Goal: Information Seeking & Learning: Check status

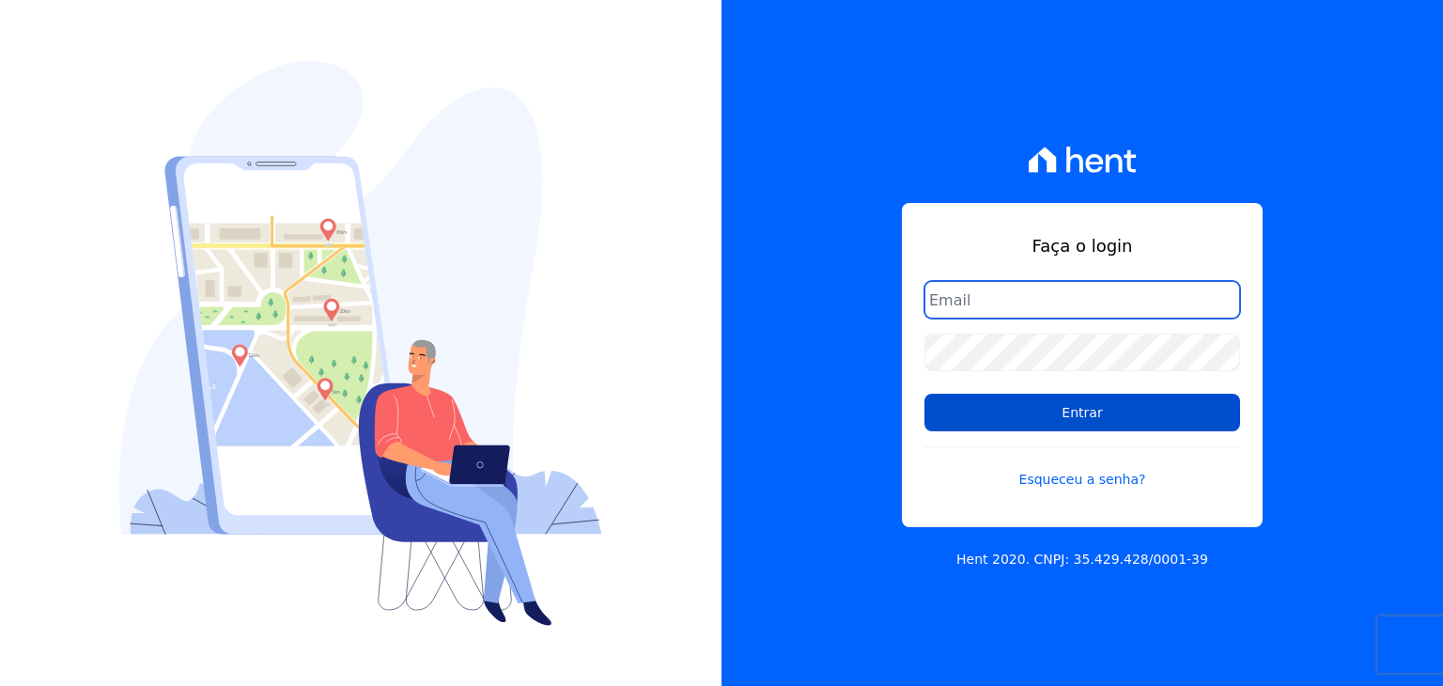
type input "[PERSON_NAME][EMAIL_ADDRESS][DOMAIN_NAME]"
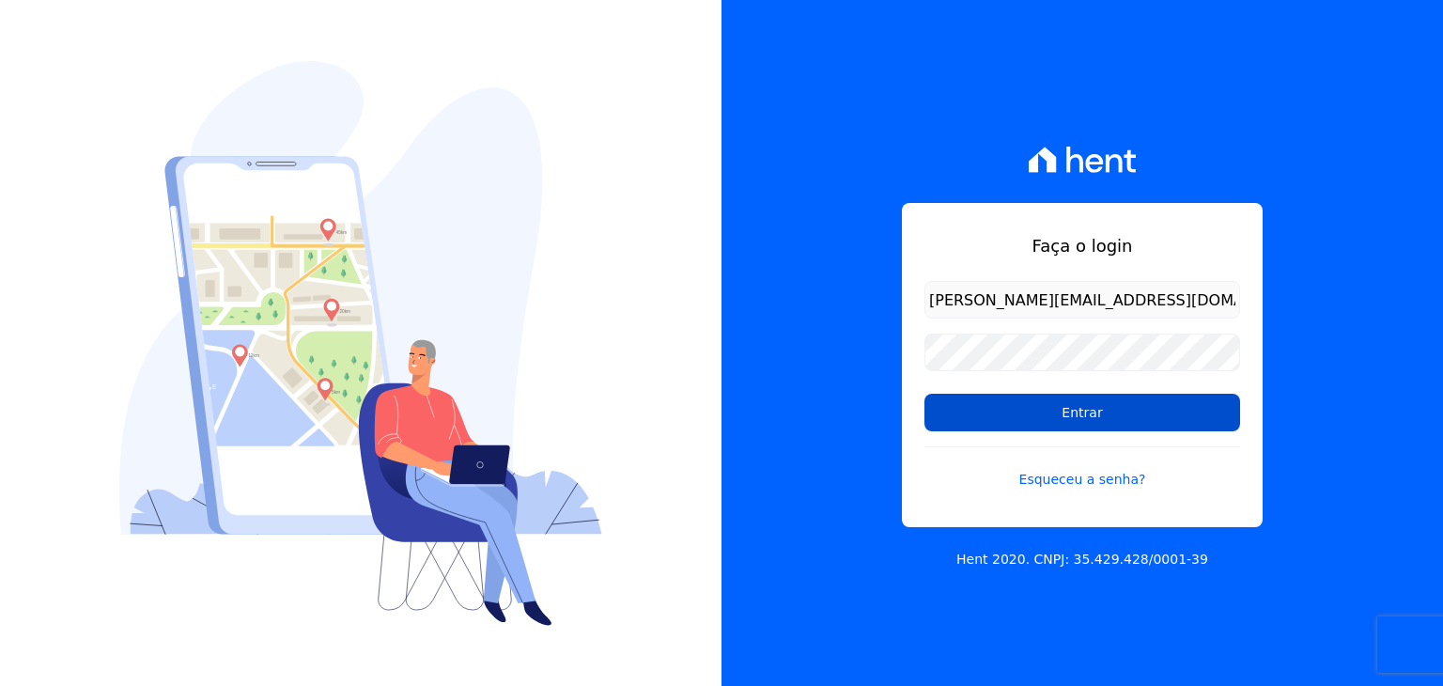
click at [1012, 397] on input "Entrar" at bounding box center [1083, 413] width 316 height 38
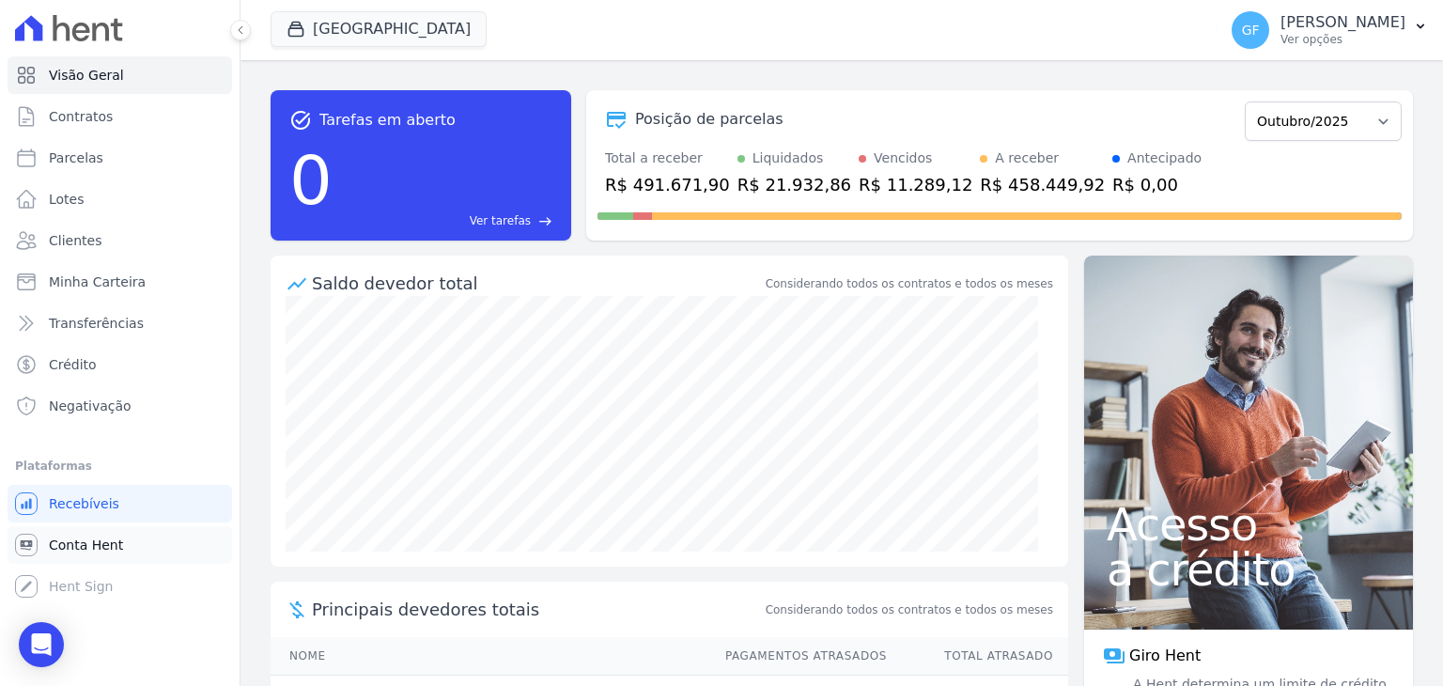
click at [66, 548] on span "Conta Hent" at bounding box center [86, 545] width 74 height 19
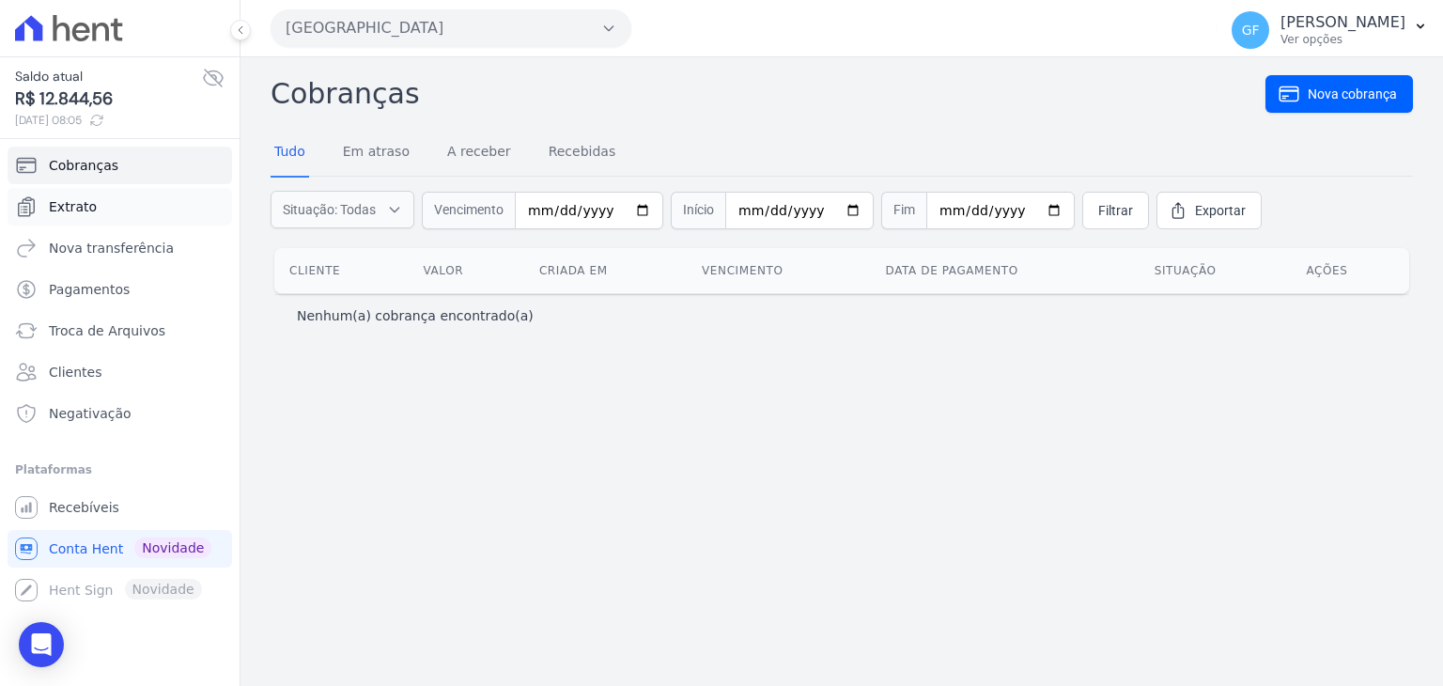
click at [67, 211] on span "Extrato" at bounding box center [73, 206] width 48 height 19
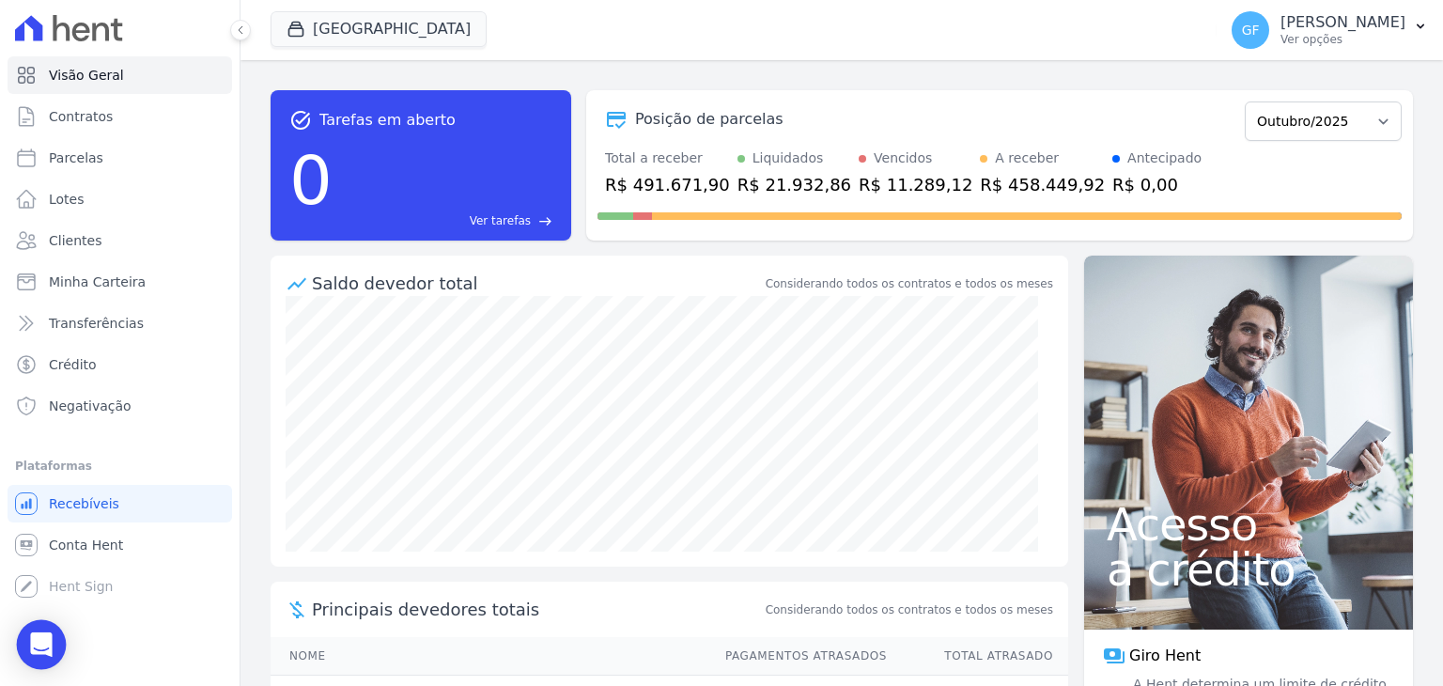
click at [34, 641] on icon "Open Intercom Messenger" at bounding box center [41, 644] width 22 height 24
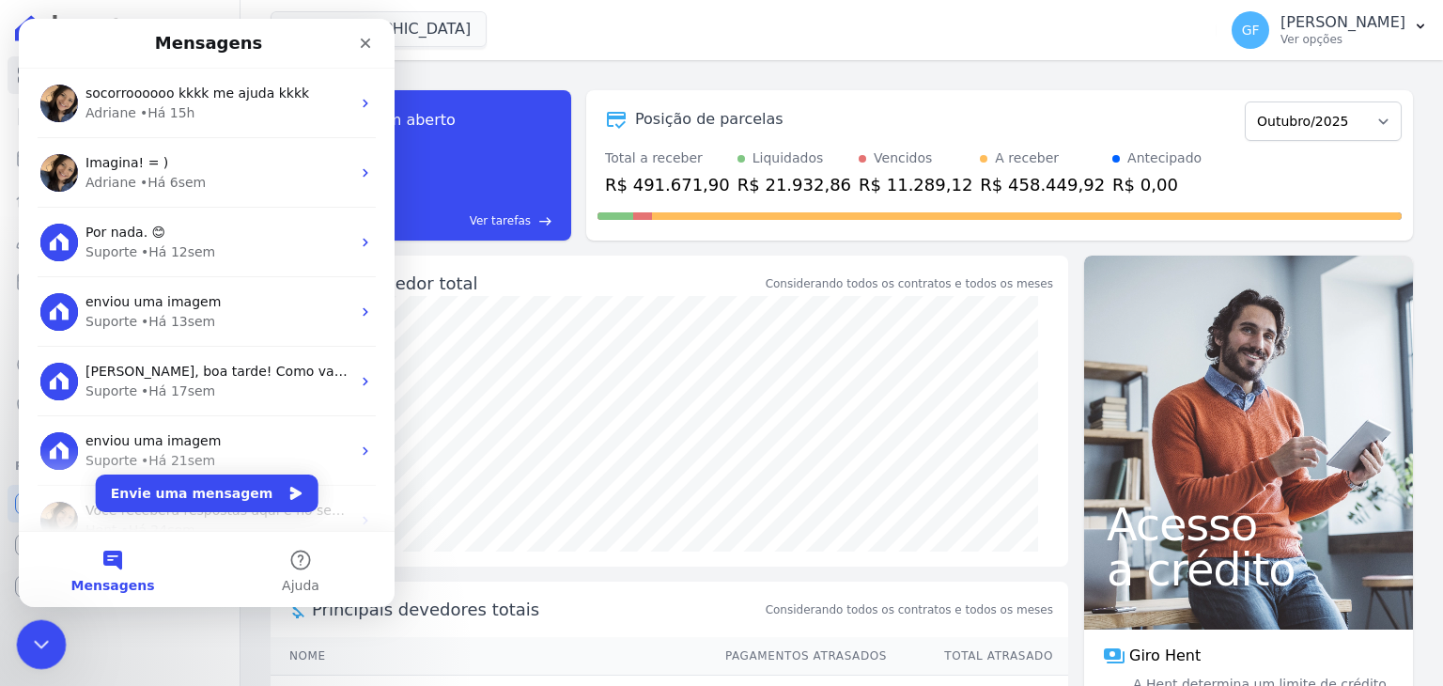
click at [46, 649] on icon "Encerramento do Messenger da Intercom" at bounding box center [38, 641] width 23 height 23
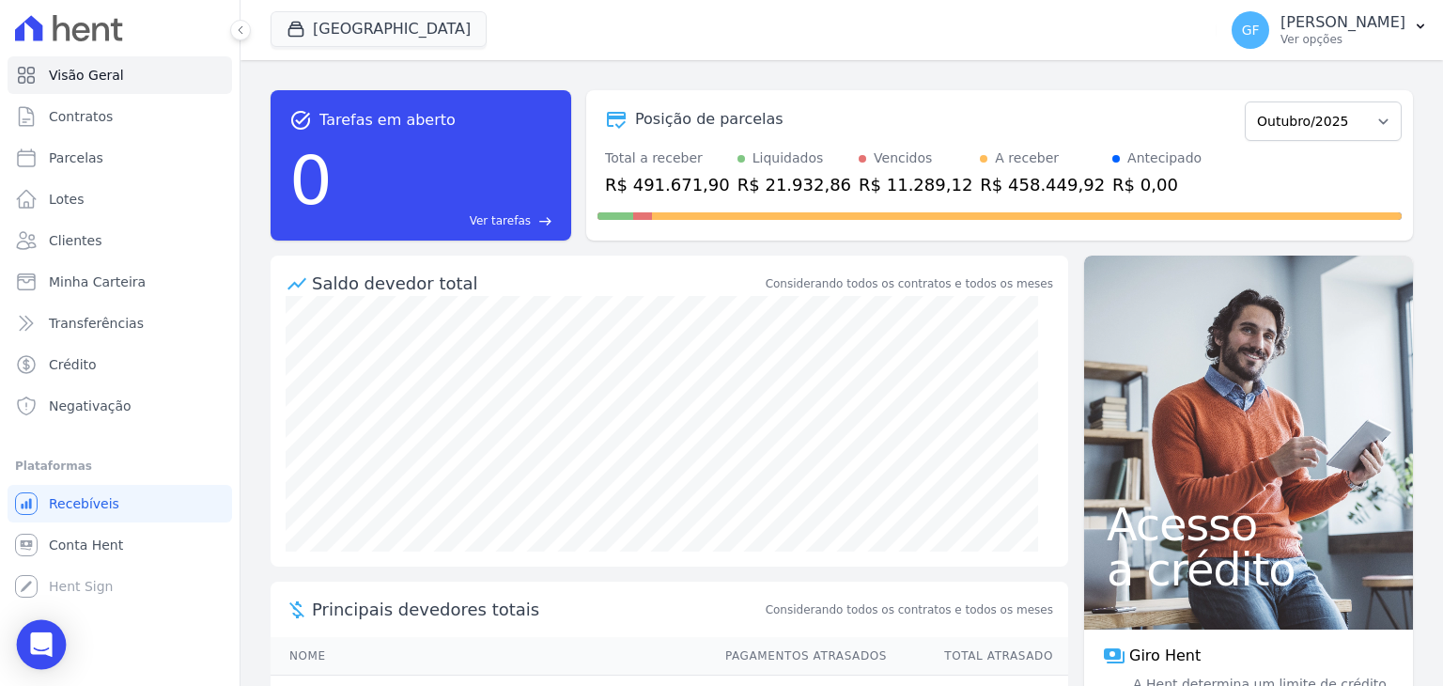
click at [46, 636] on icon "Open Intercom Messenger" at bounding box center [41, 644] width 22 height 24
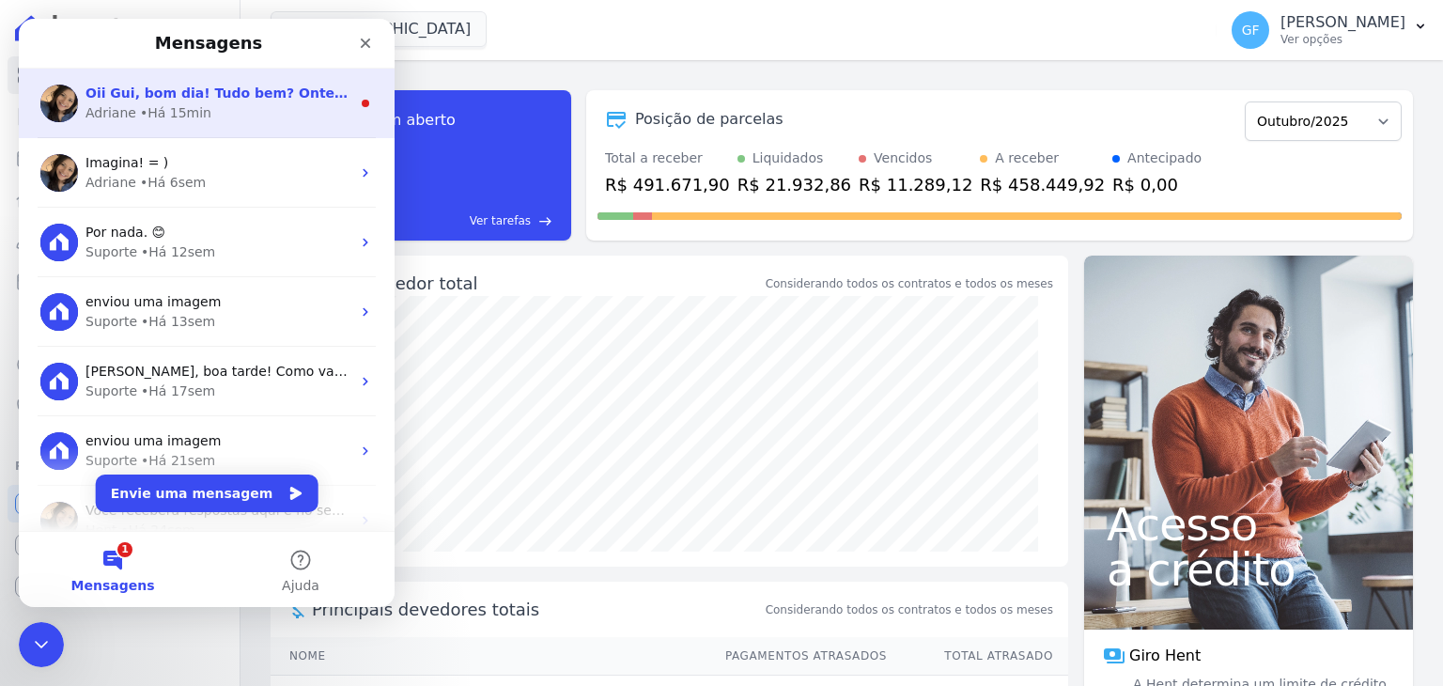
click at [186, 118] on div "• Há 15min" at bounding box center [175, 113] width 71 height 20
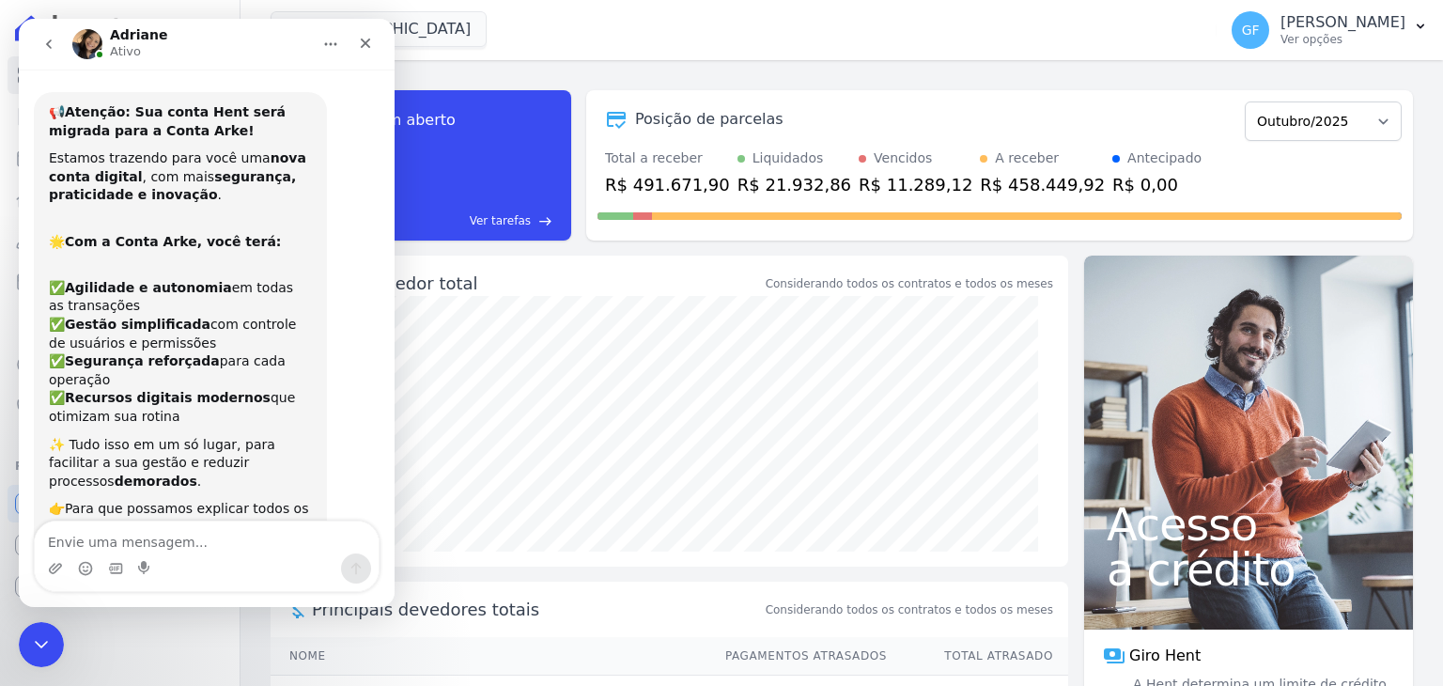
scroll to position [22, 0]
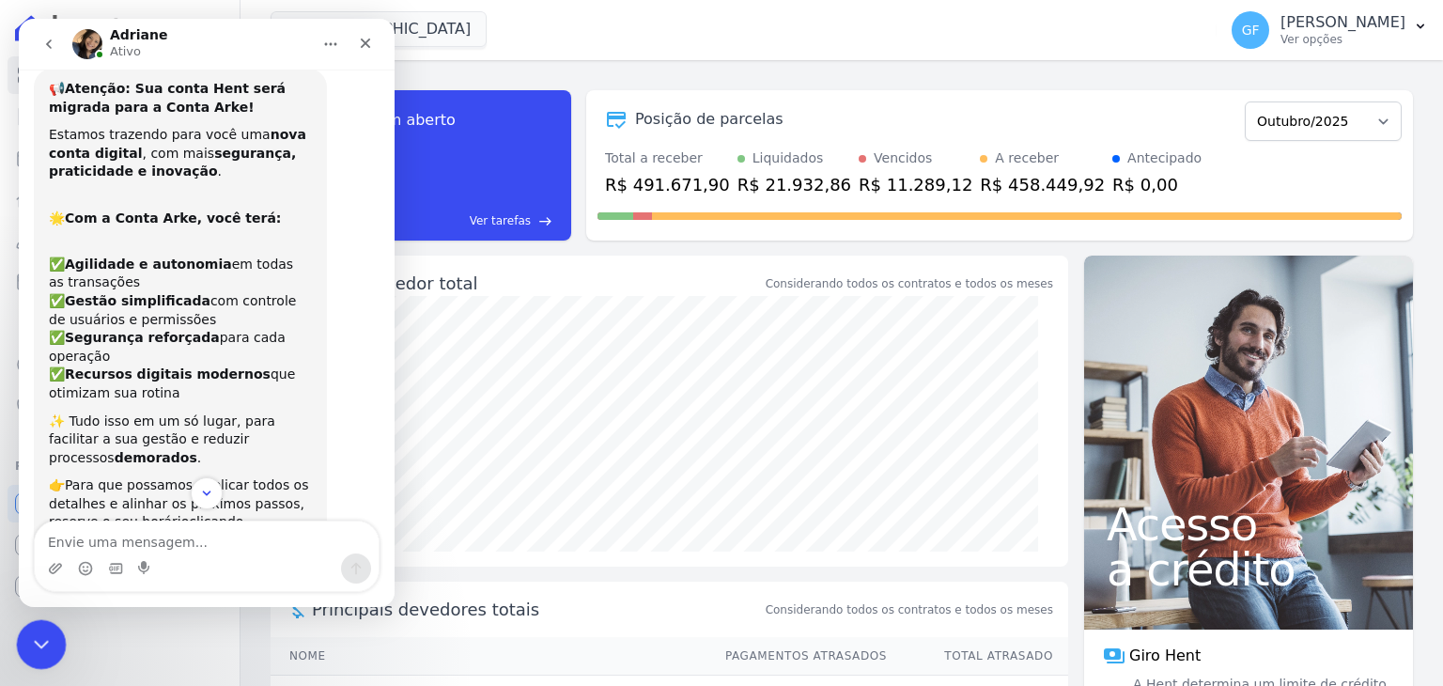
drag, startPoint x: 33, startPoint y: 631, endPoint x: 367, endPoint y: 651, distance: 335.1
click at [31, 630] on icon "Encerramento do Messenger da Intercom" at bounding box center [38, 641] width 23 height 23
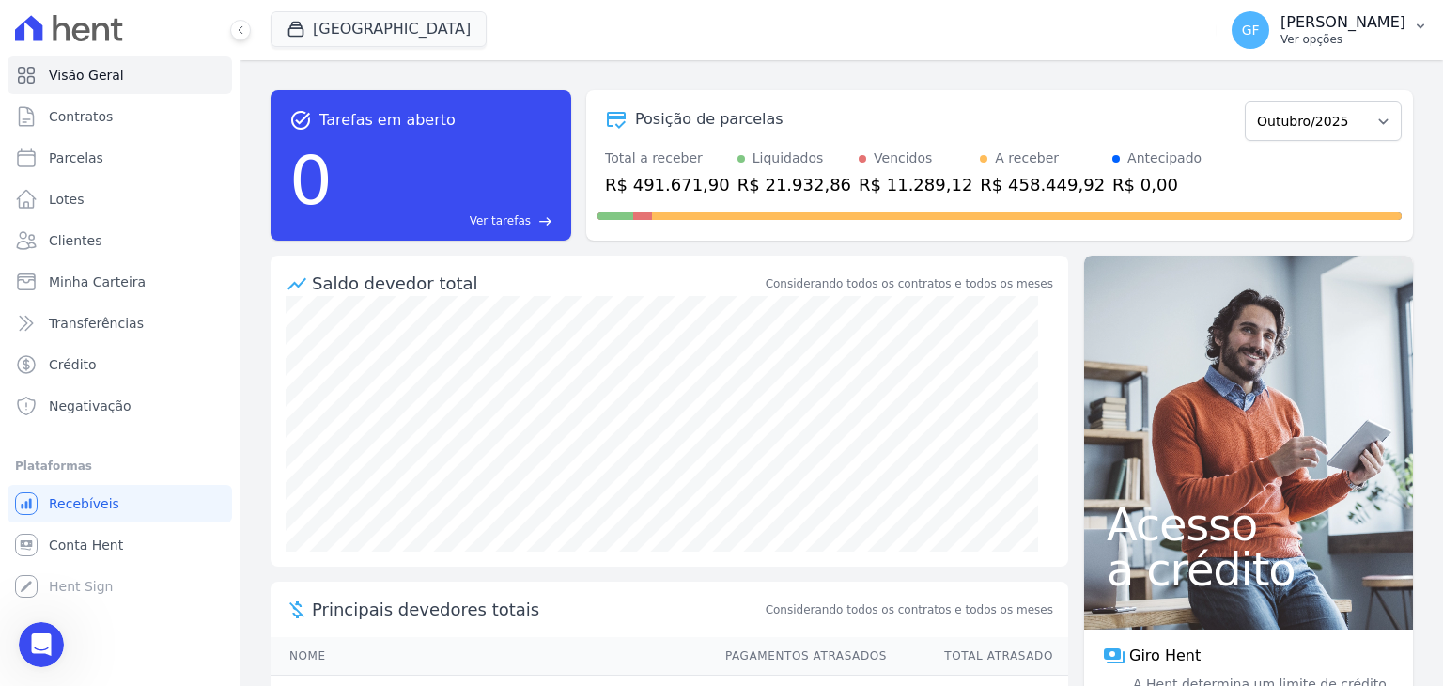
scroll to position [14481, 0]
click at [1406, 35] on button "GF [PERSON_NAME] Ver opções" at bounding box center [1330, 30] width 226 height 53
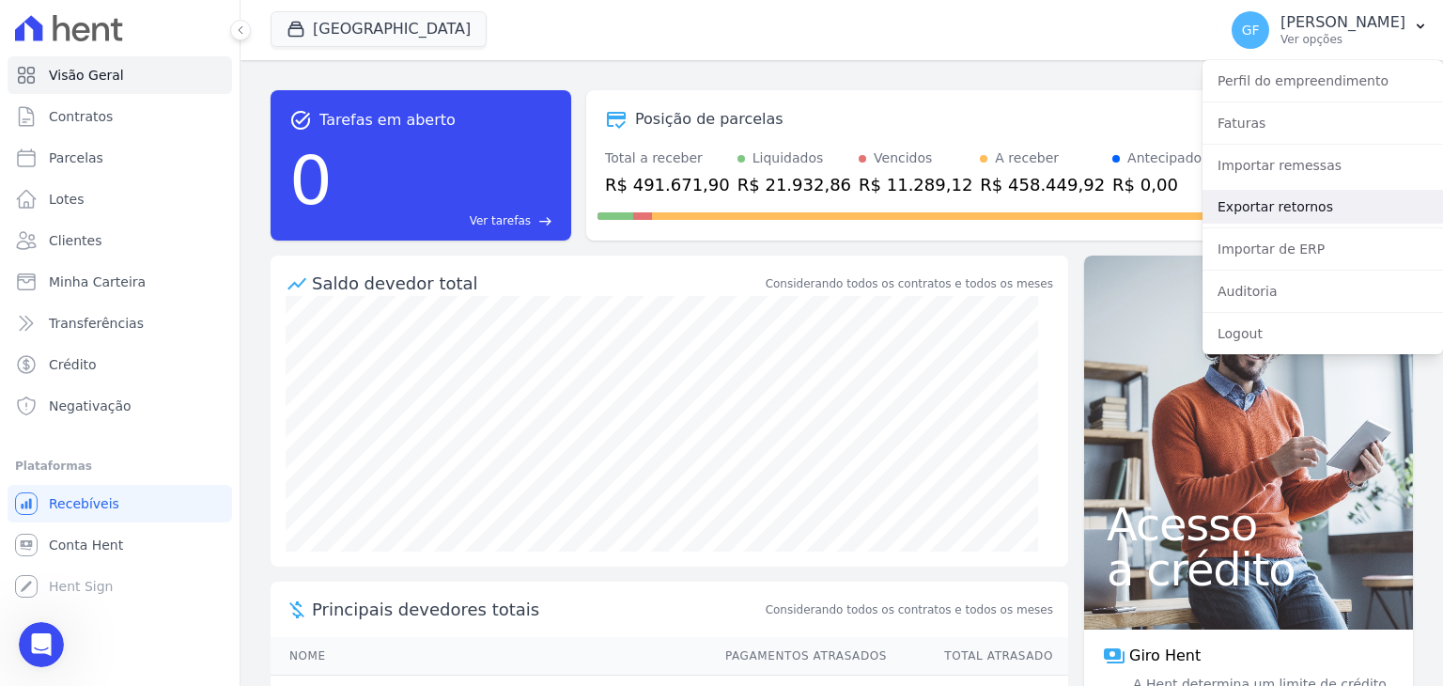
click at [1276, 215] on link "Exportar retornos" at bounding box center [1323, 207] width 241 height 34
click at [1276, 206] on link "Exportar retornos" at bounding box center [1323, 207] width 241 height 34
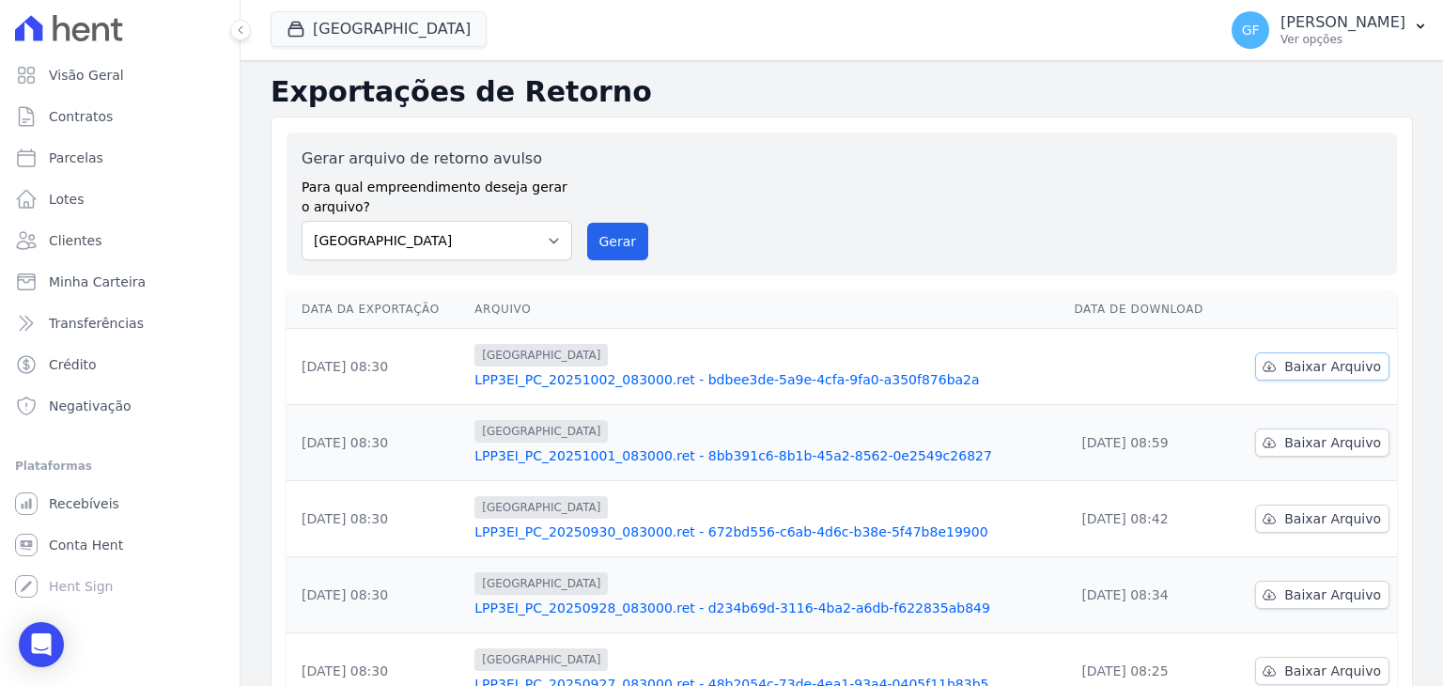
click at [1289, 365] on span "Baixar Arquivo" at bounding box center [1332, 366] width 97 height 19
click at [47, 625] on div "Open Intercom Messenger" at bounding box center [42, 645] width 50 height 50
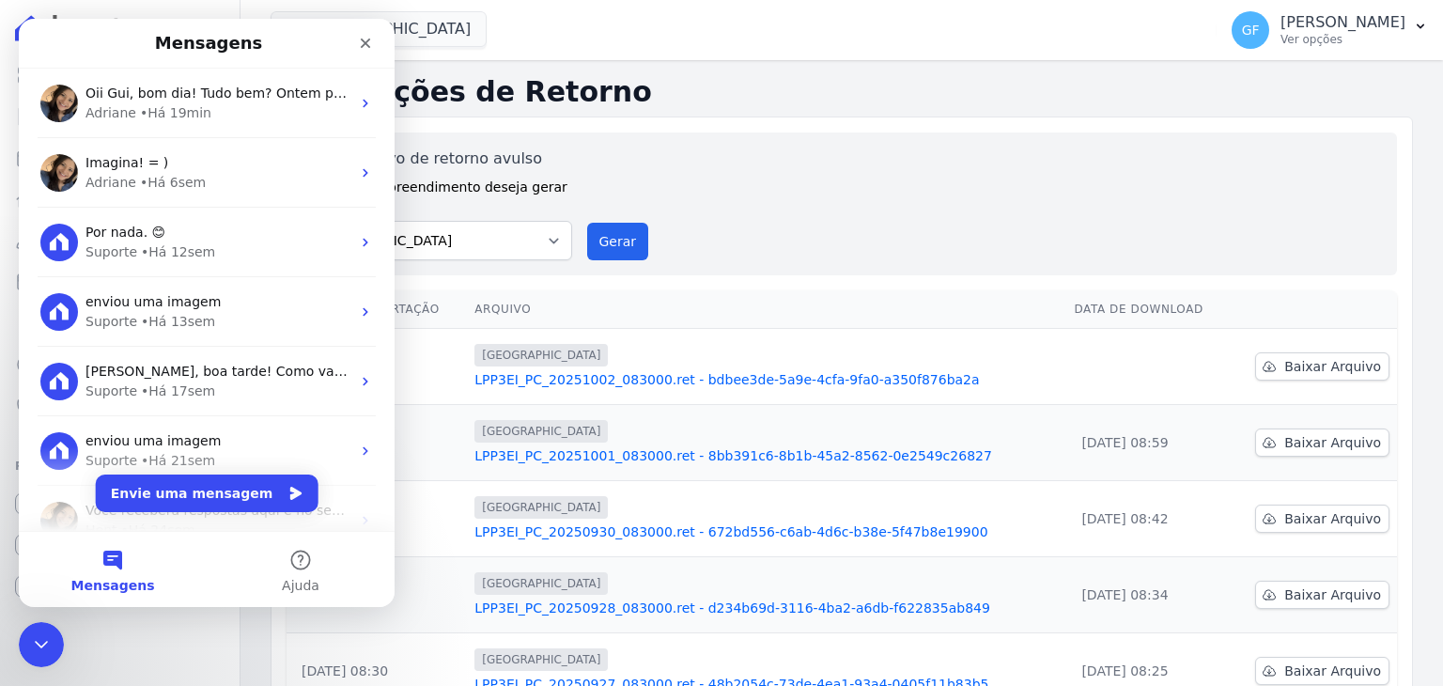
click at [131, 111] on div "Adriane • Há 19min" at bounding box center [218, 113] width 265 height 20
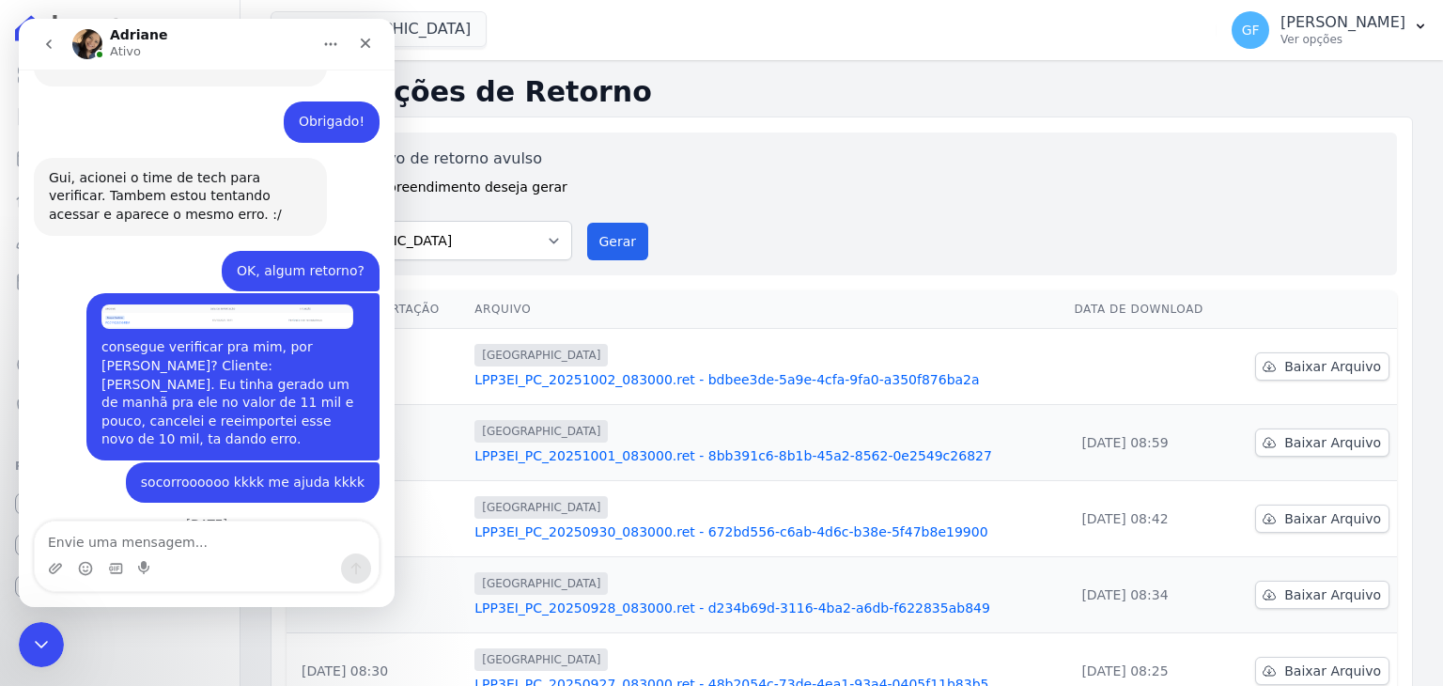
scroll to position [14481, 0]
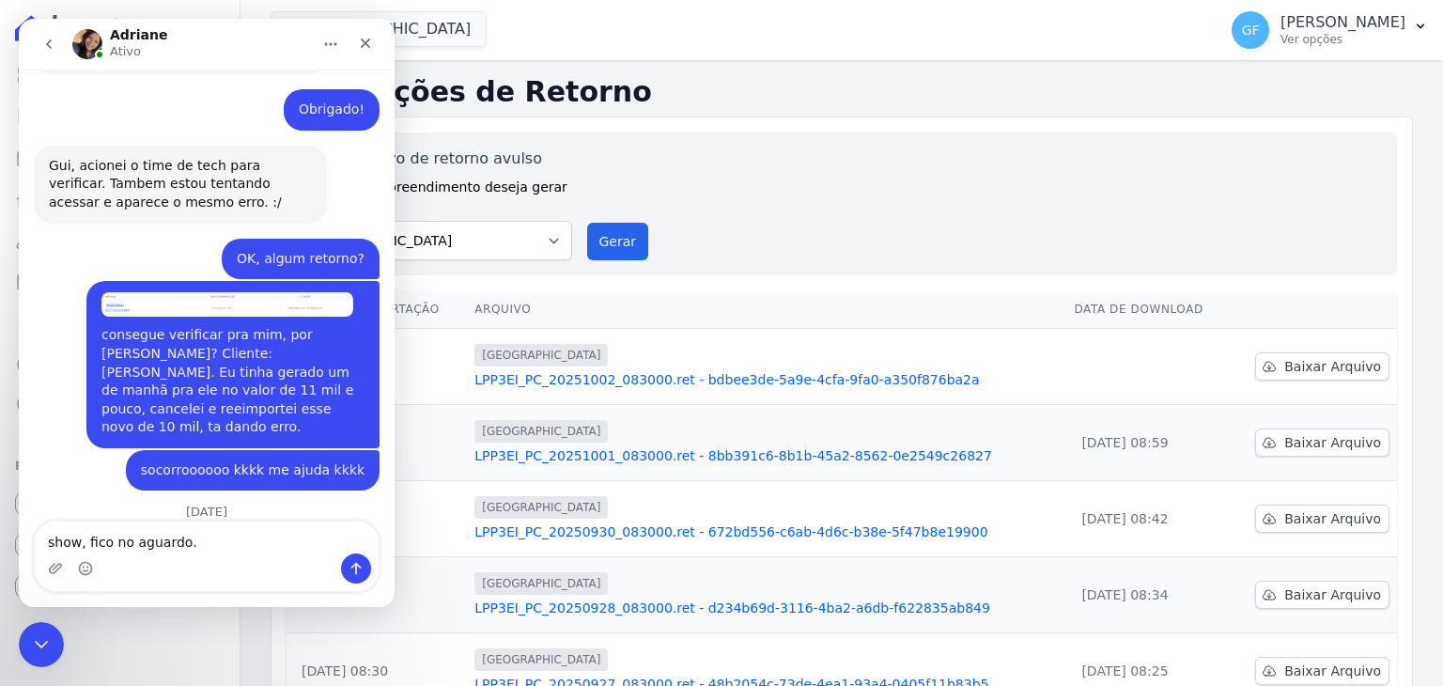
type textarea "show, fico no aguardo."
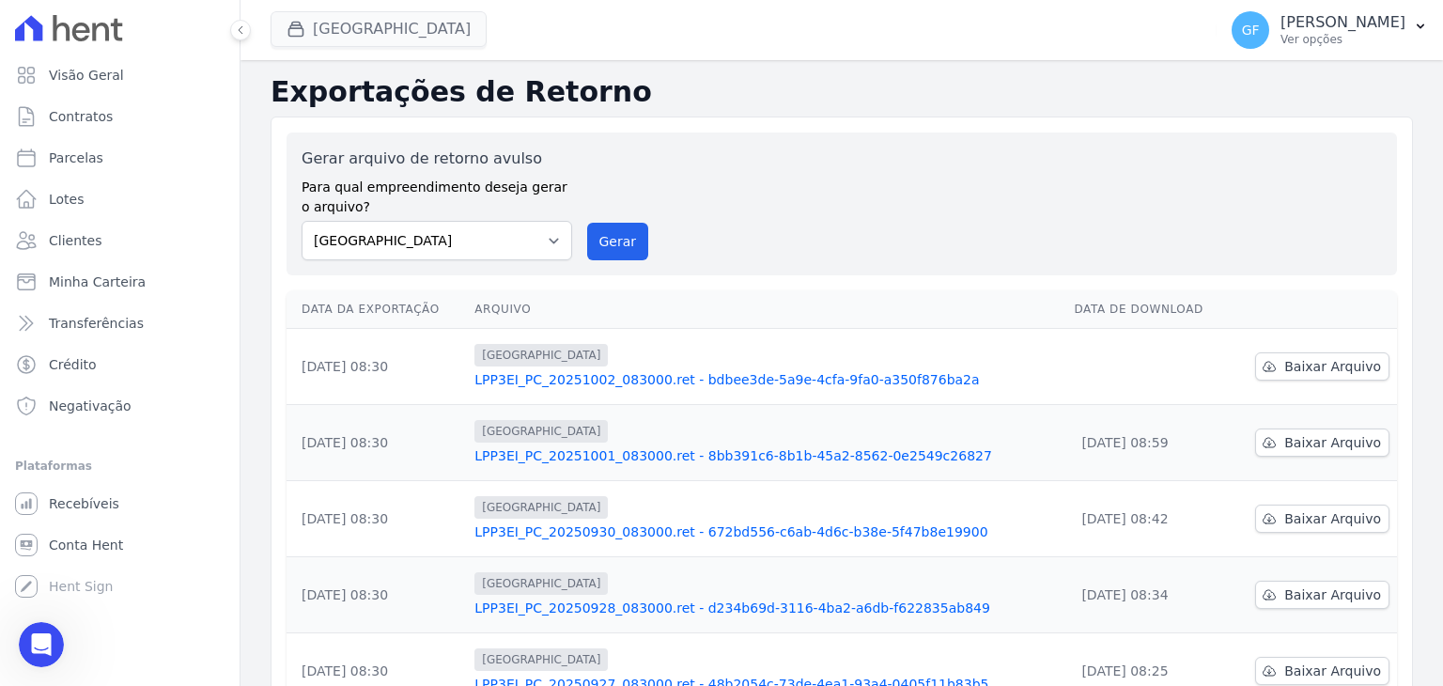
scroll to position [14537, 0]
click at [609, 381] on link "LPP3EI_PC_20251002_083000.ret - bdbee3de-5a9e-4cfa-9fa0-a350f876ba2a" at bounding box center [766, 379] width 584 height 19
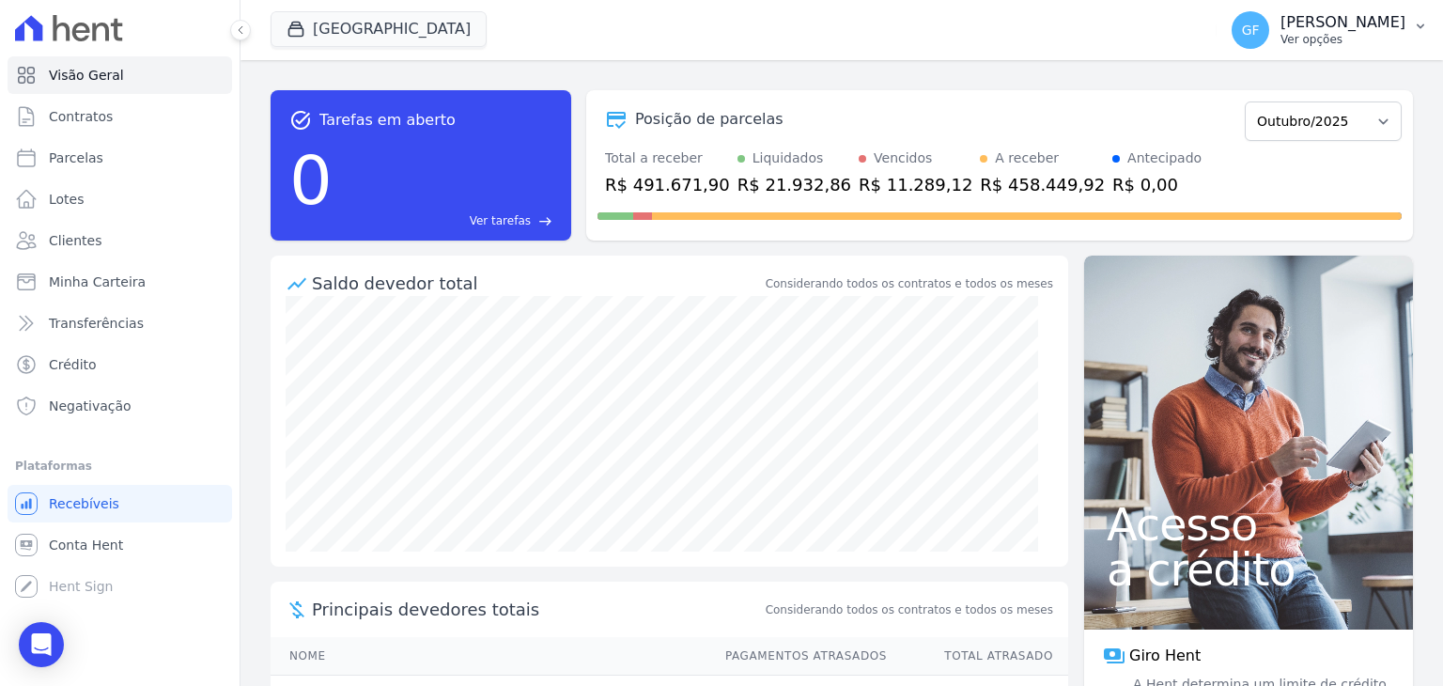
click at [1339, 51] on button "GF [PERSON_NAME] Ver opções" at bounding box center [1330, 30] width 226 height 53
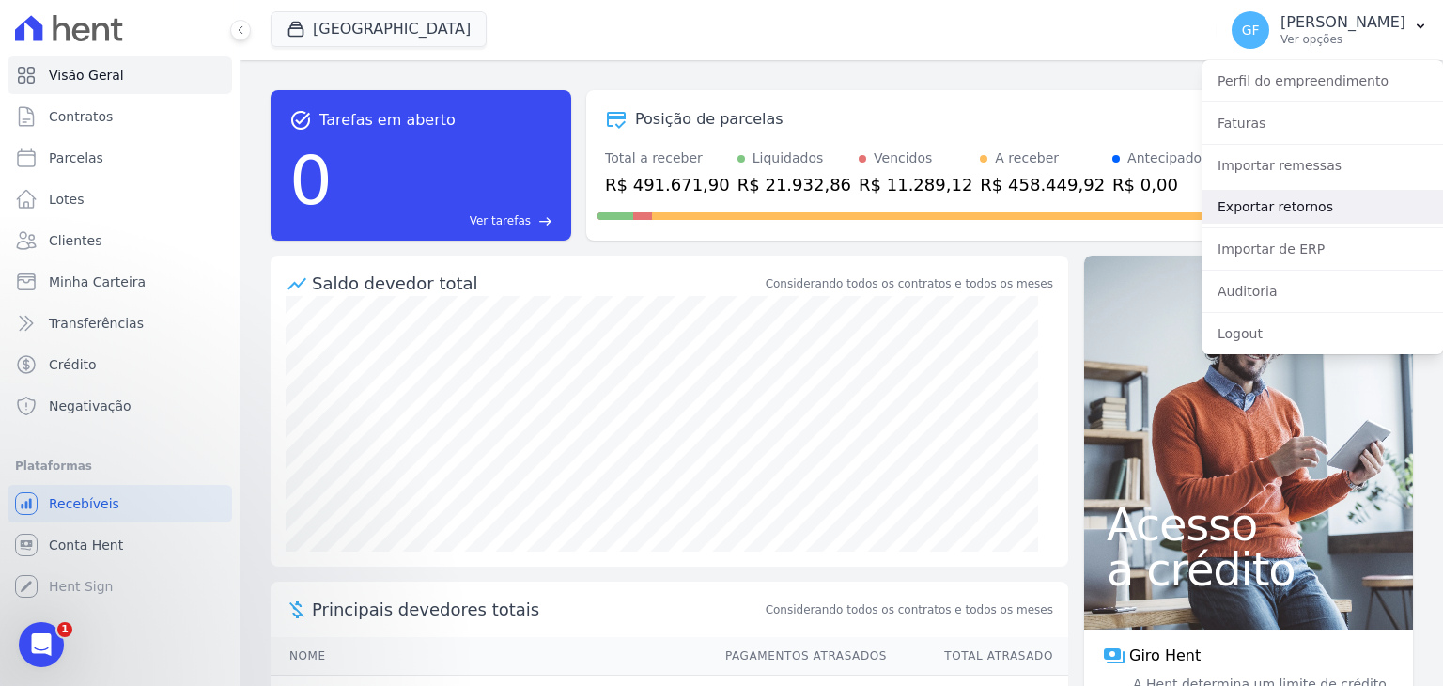
click at [1270, 193] on link "Exportar retornos" at bounding box center [1323, 207] width 241 height 34
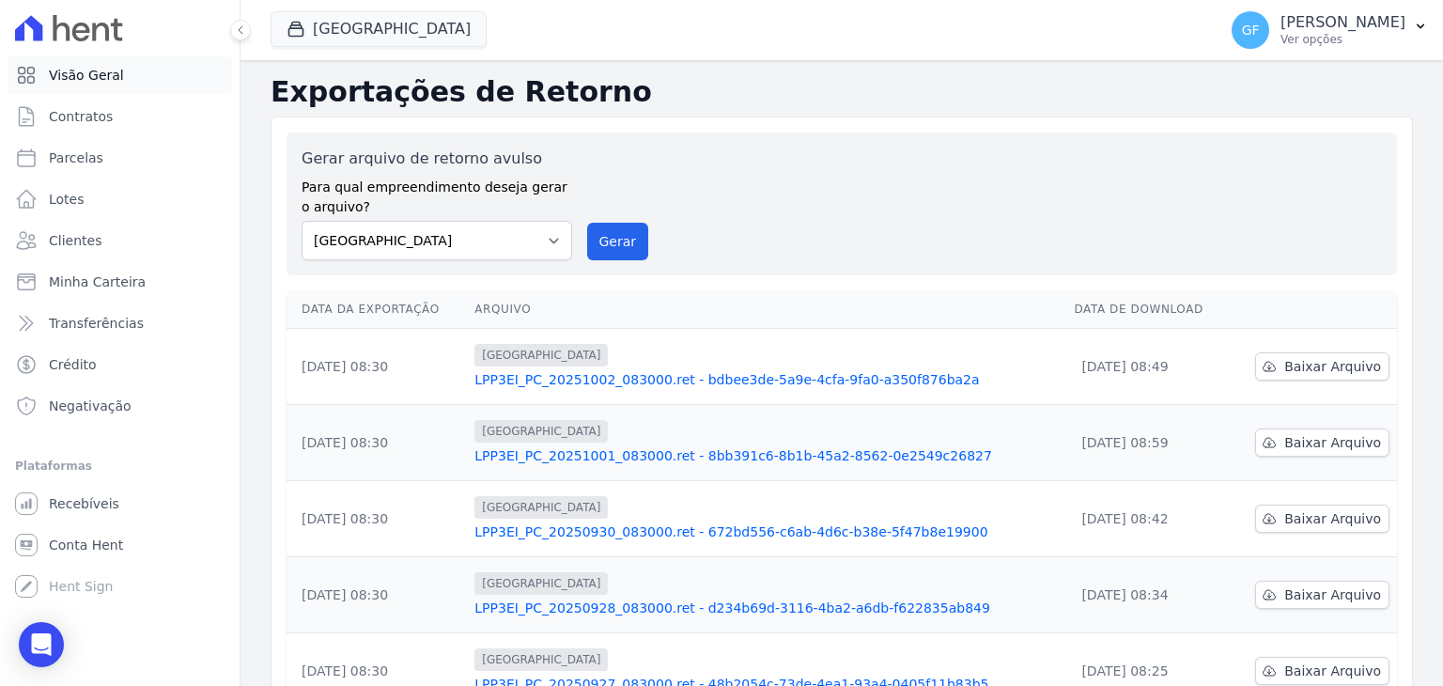
click at [27, 85] on icon at bounding box center [26, 75] width 23 height 23
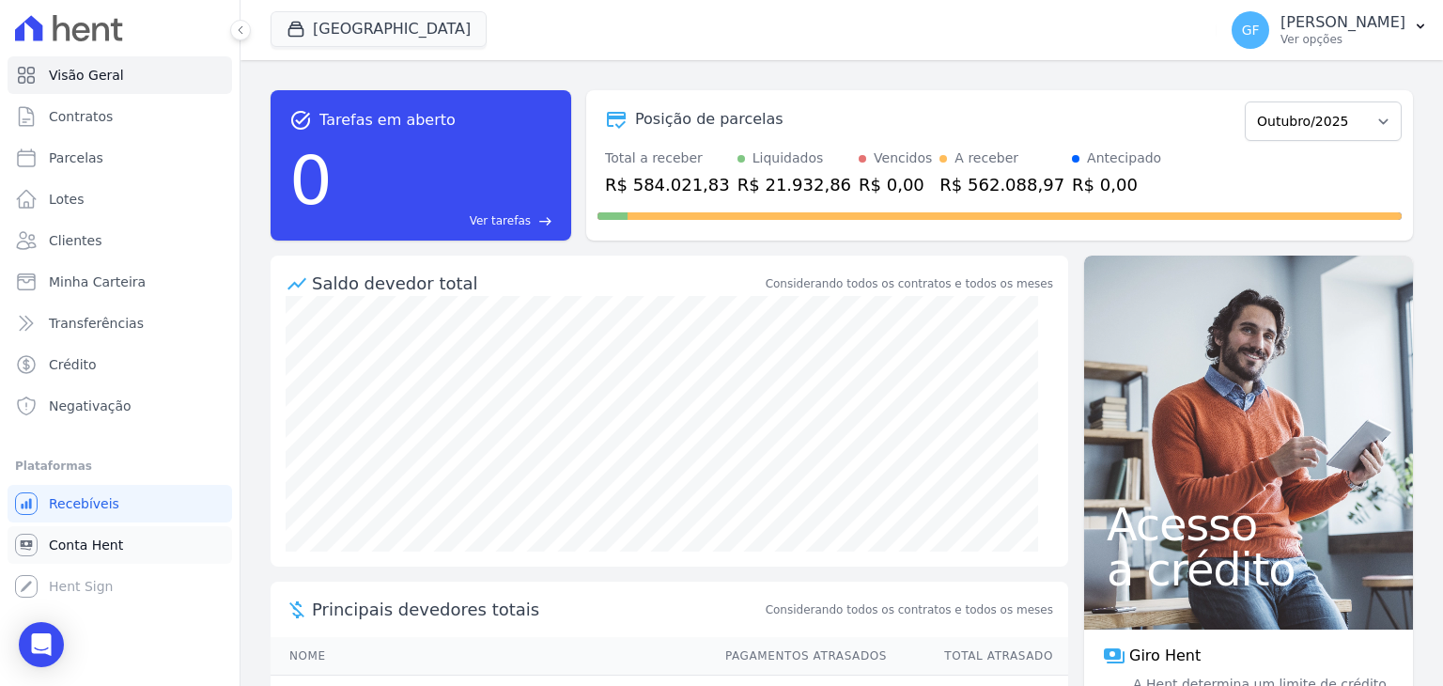
click at [75, 559] on link "Conta Hent" at bounding box center [120, 545] width 225 height 38
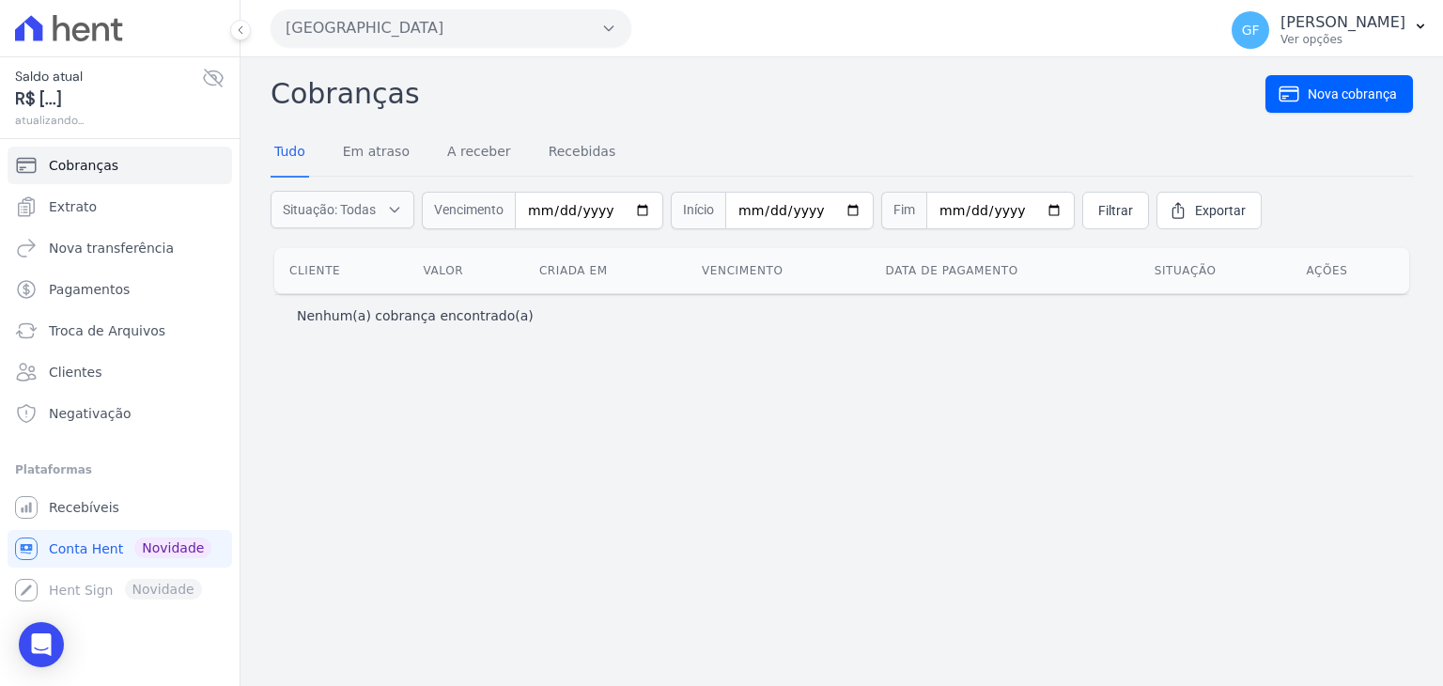
click at [218, 76] on icon at bounding box center [213, 78] width 23 height 23
click at [214, 79] on icon at bounding box center [213, 78] width 23 height 23
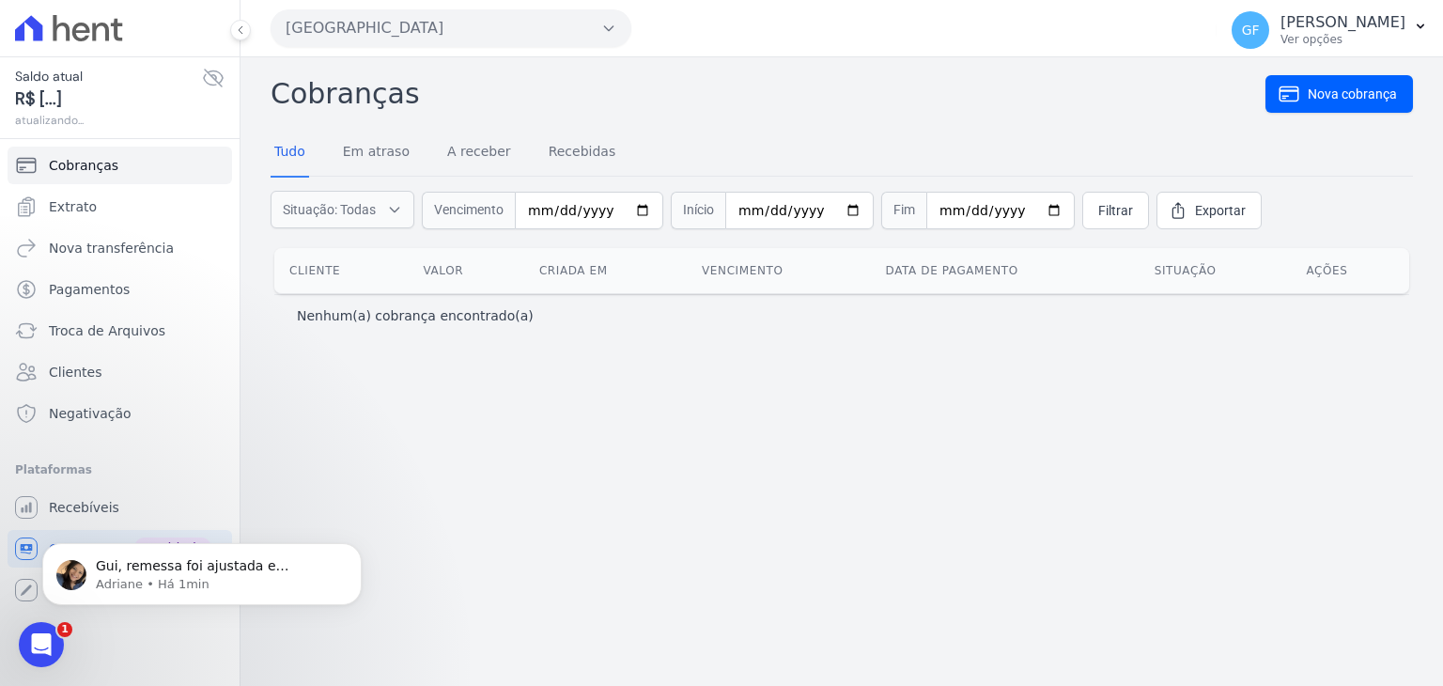
click at [214, 81] on icon at bounding box center [213, 78] width 23 height 23
click at [34, 672] on div "Saldo atual ****** 02/10/2025, 08:56 Cobranças Extrato Nova transferência Pagam…" at bounding box center [120, 343] width 240 height 686
click at [37, 652] on icon "Abertura do Messenger da Intercom" at bounding box center [38, 642] width 31 height 31
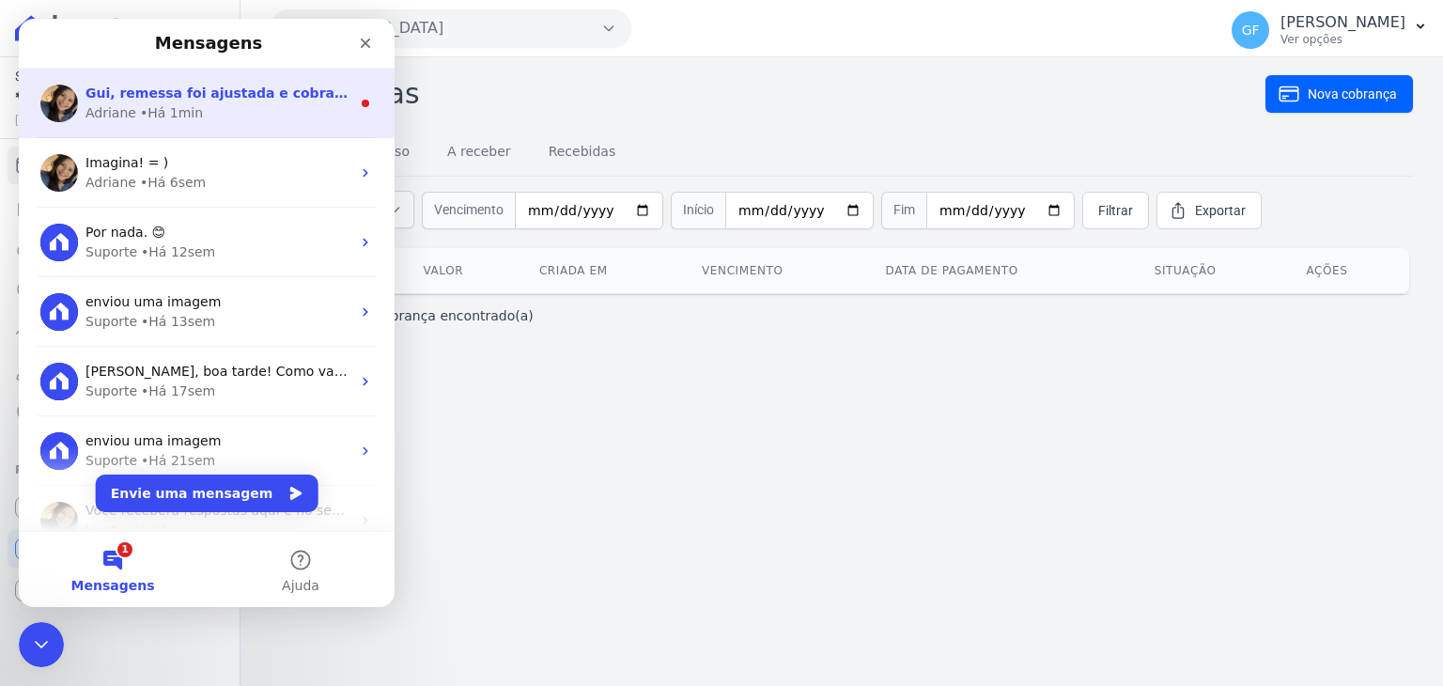
click at [230, 106] on div "Adriane • Há 1min" at bounding box center [218, 113] width 265 height 20
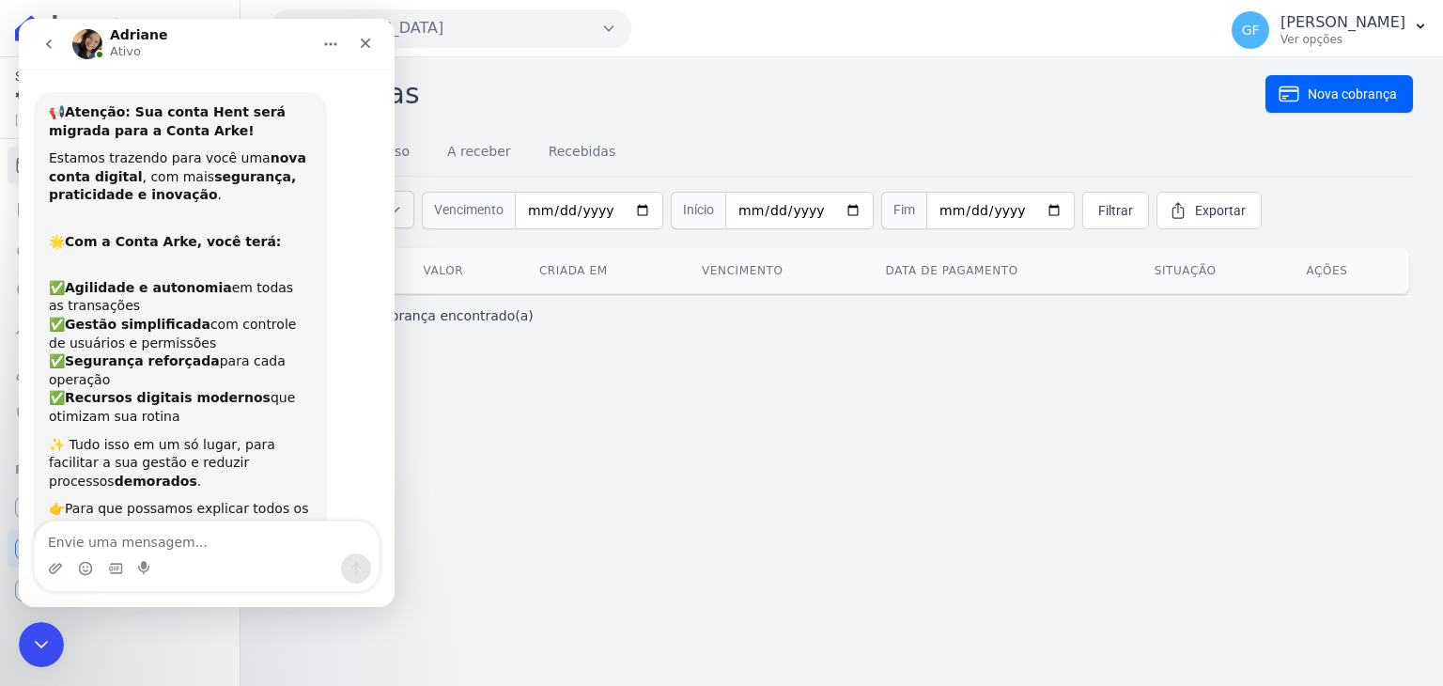
scroll to position [22, 0]
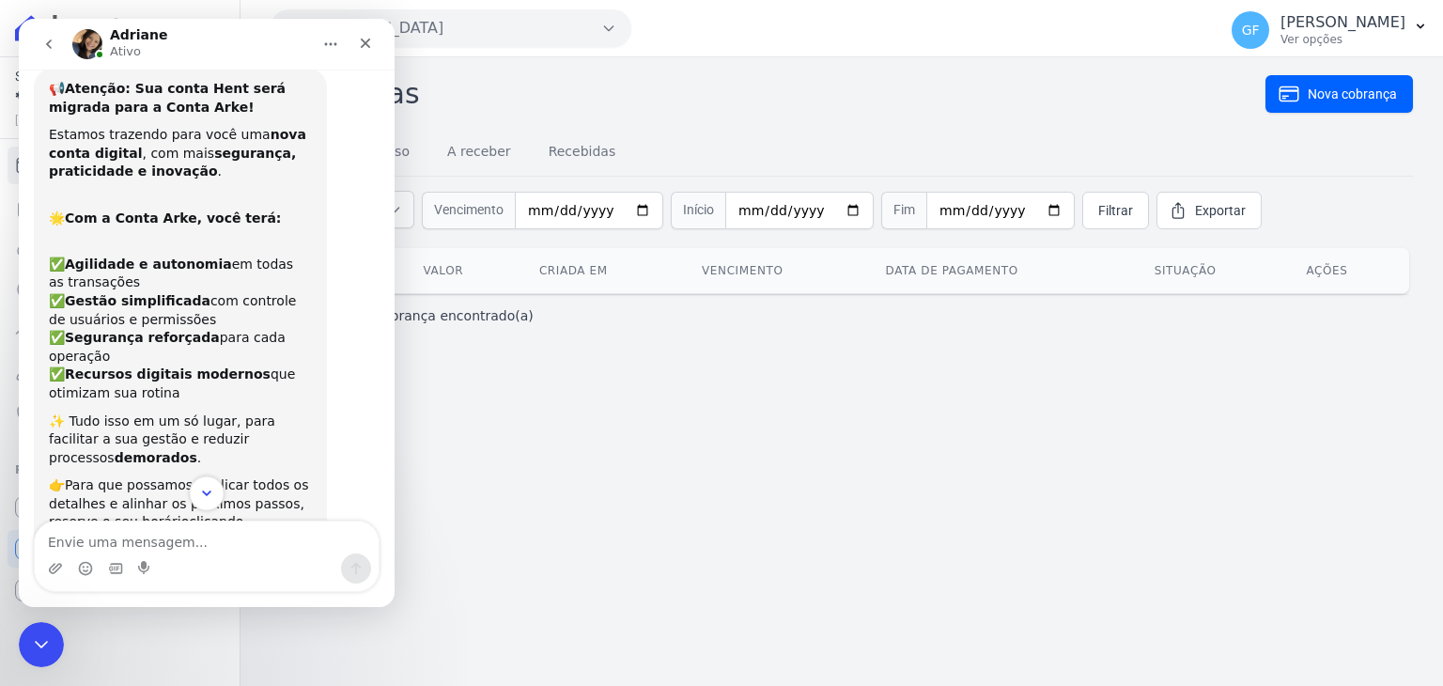
click at [204, 492] on icon "Scroll to bottom" at bounding box center [206, 493] width 9 height 6
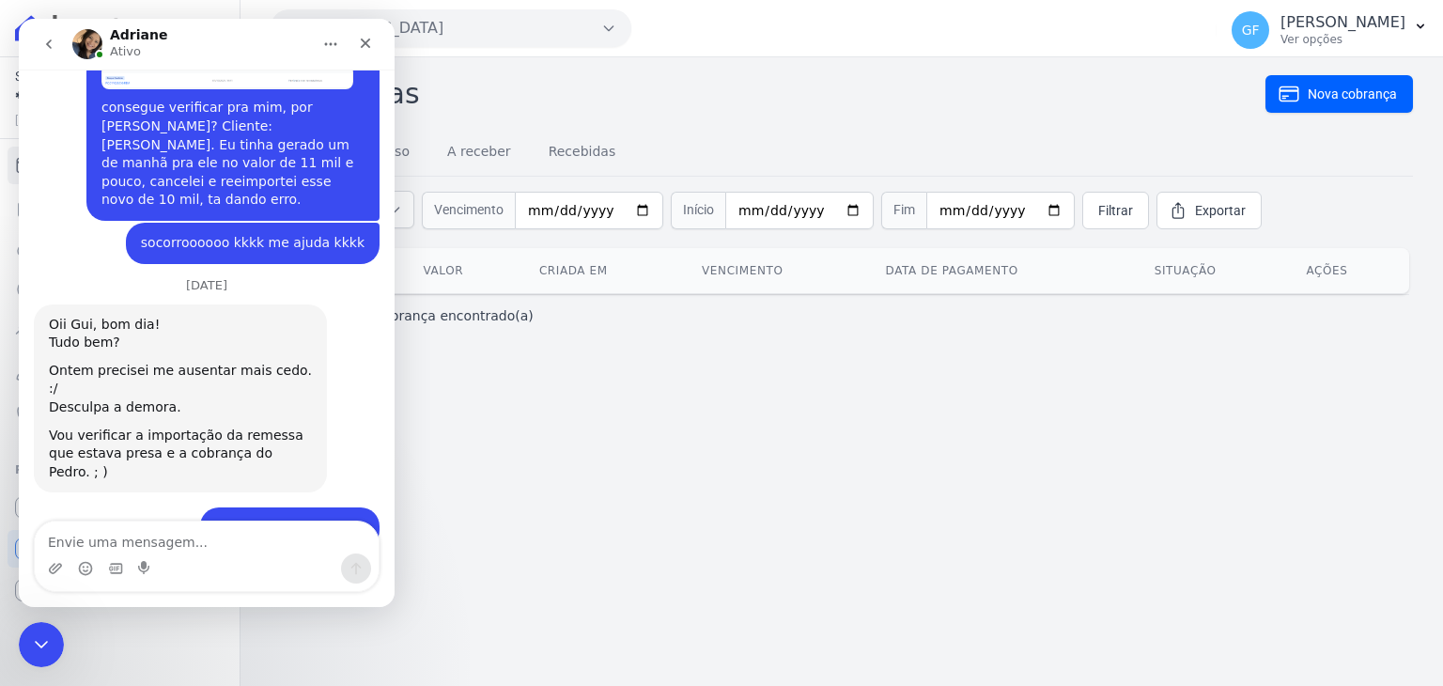
scroll to position [14165, 0]
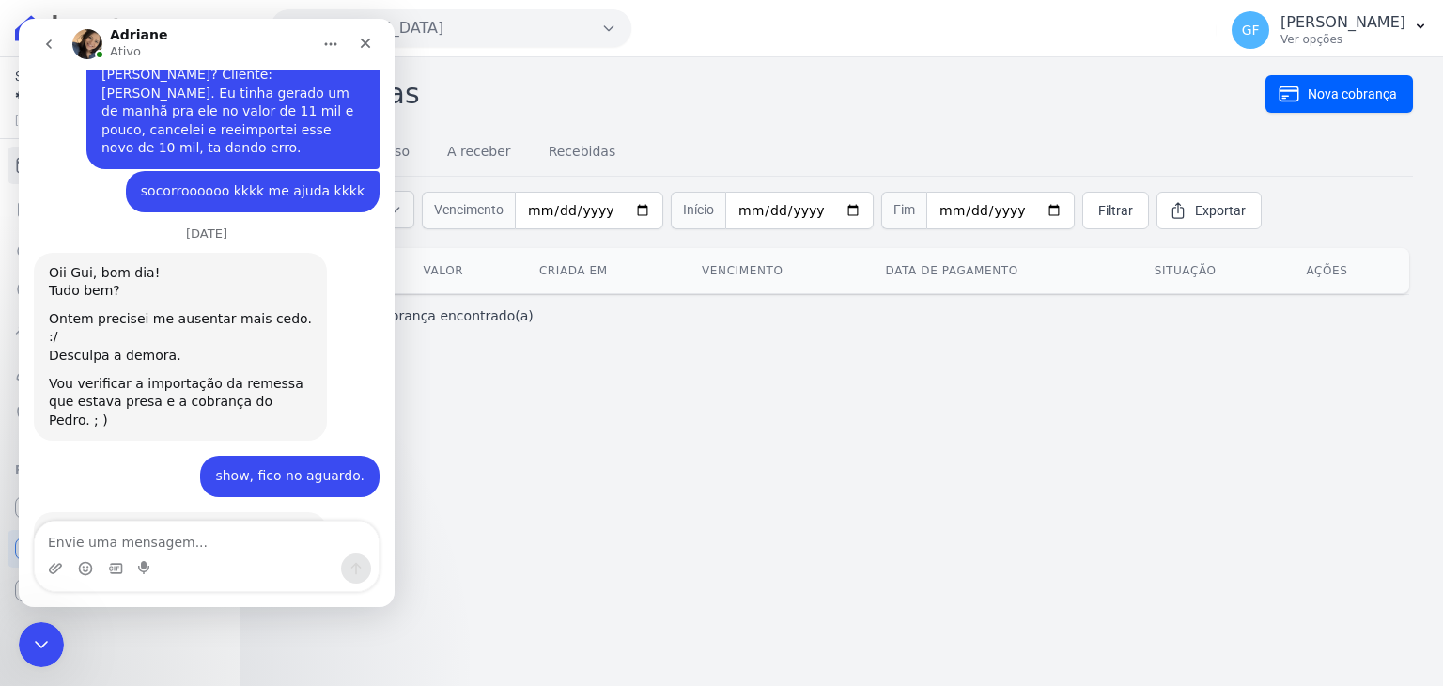
click at [101, 543] on link "https://app.hent.com.br/integrations/cnab/cobranca_file_imports/035b8d41-321a-4…" at bounding box center [162, 560] width 226 height 34
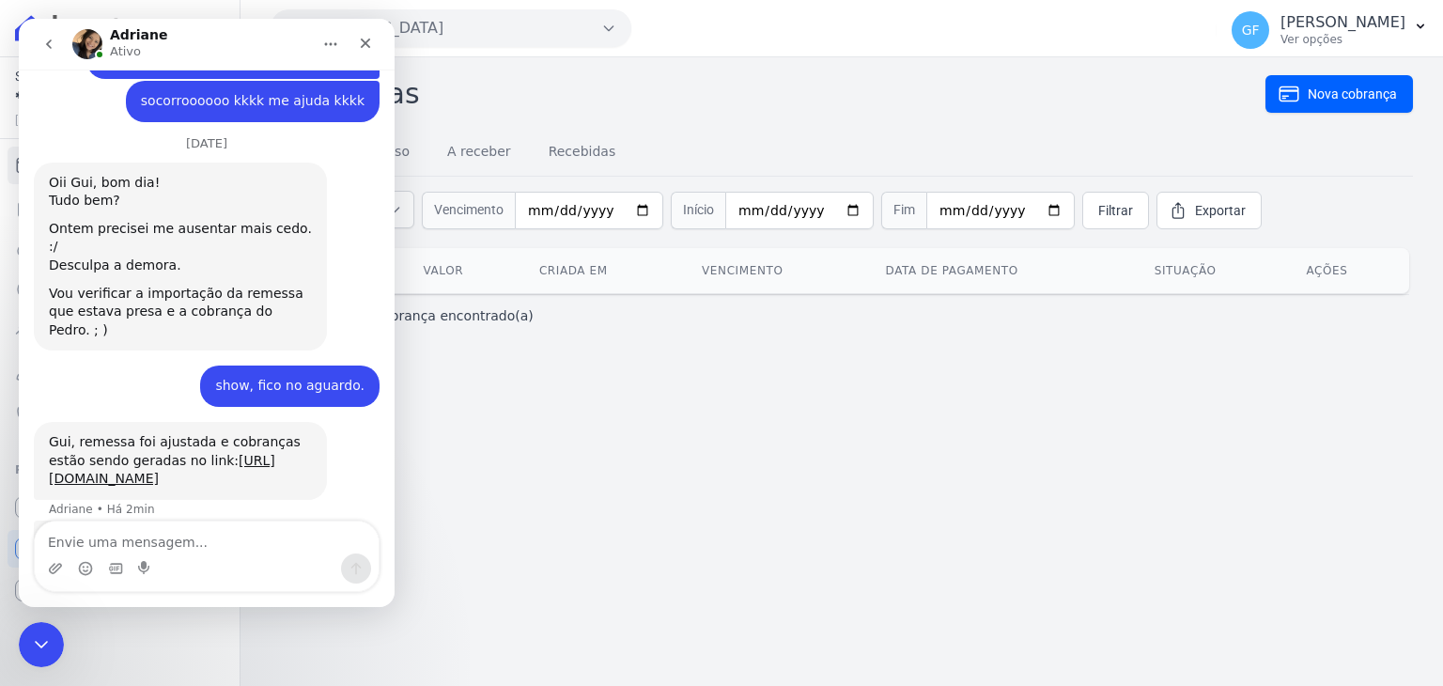
click at [162, 533] on link "https://app.hent.com.br/integrations/cnab/cobranca_file_imports/14982293-f937-4…" at bounding box center [230, 540] width 147 height 15
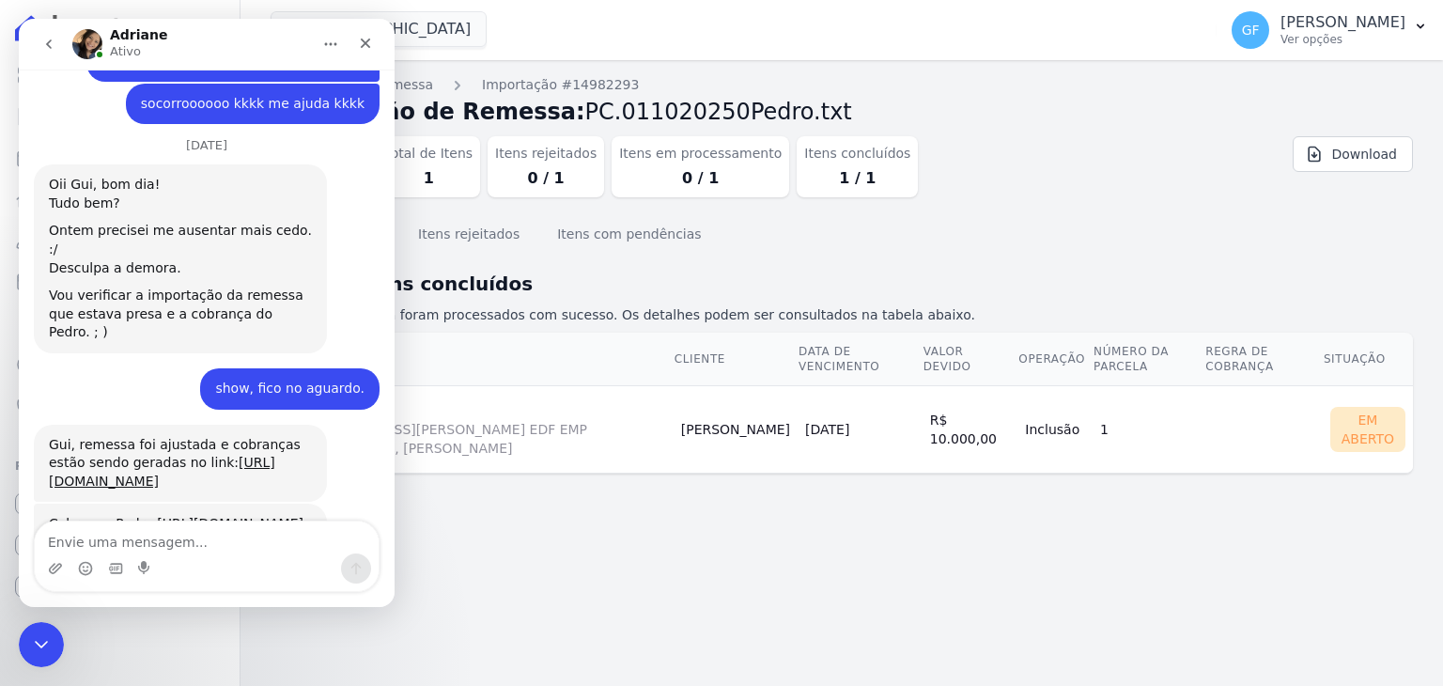
scroll to position [14169, 0]
type textarea "Ok, muito obrigado!!!"
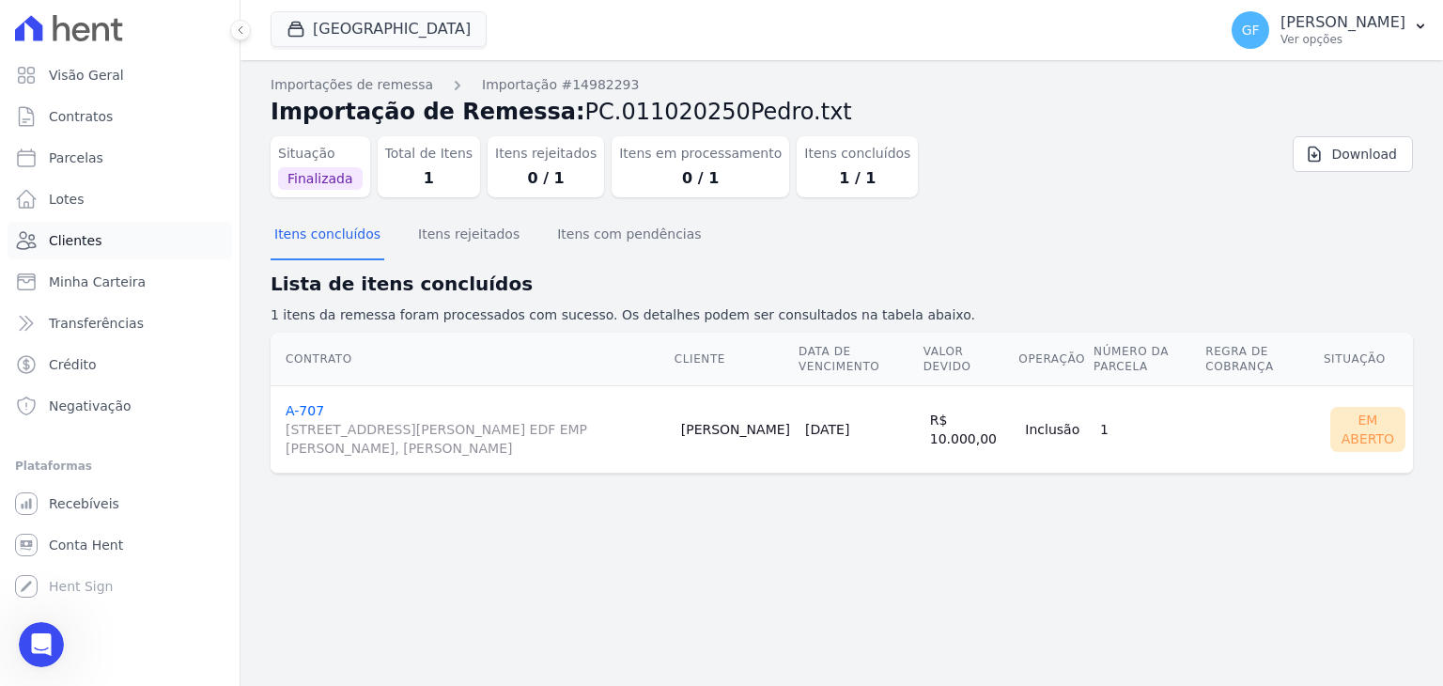
scroll to position [13728, 0]
click at [74, 241] on span "Clientes" at bounding box center [75, 240] width 53 height 19
click at [82, 248] on span "Clientes" at bounding box center [75, 240] width 53 height 19
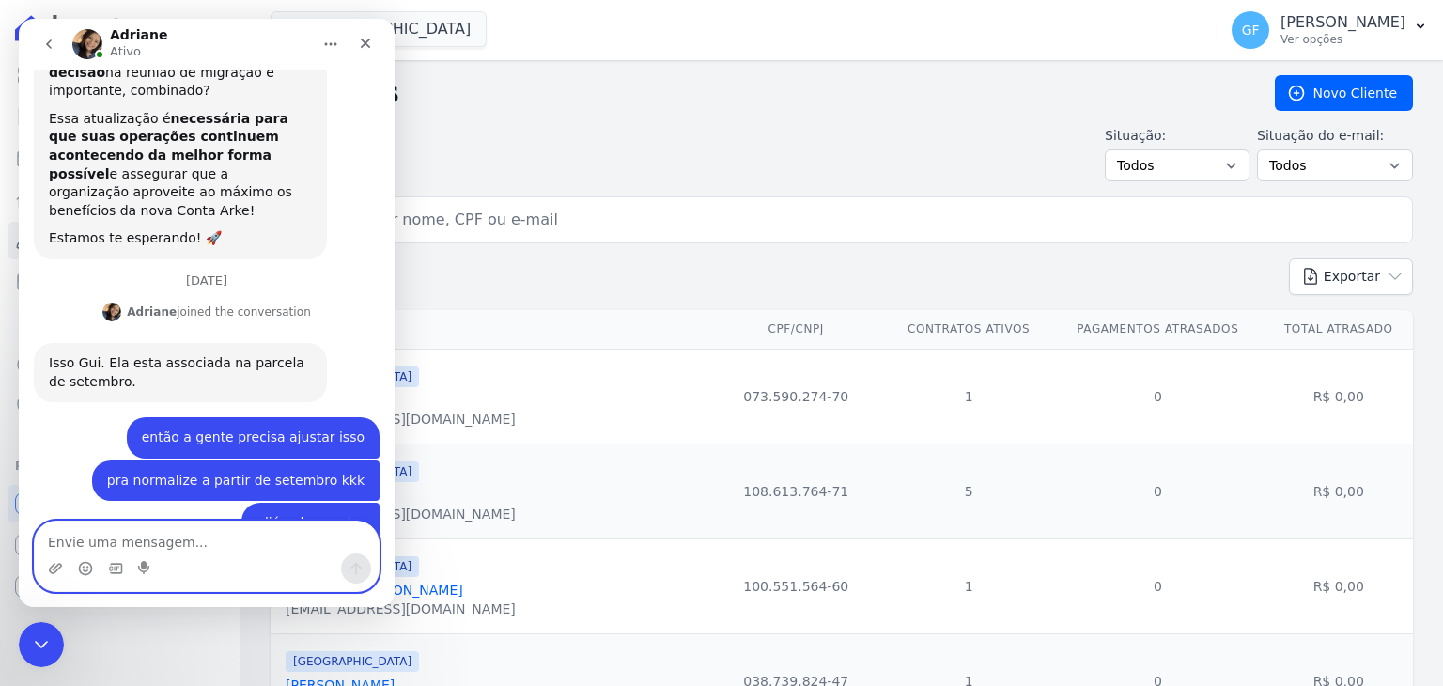
scroll to position [14169, 0]
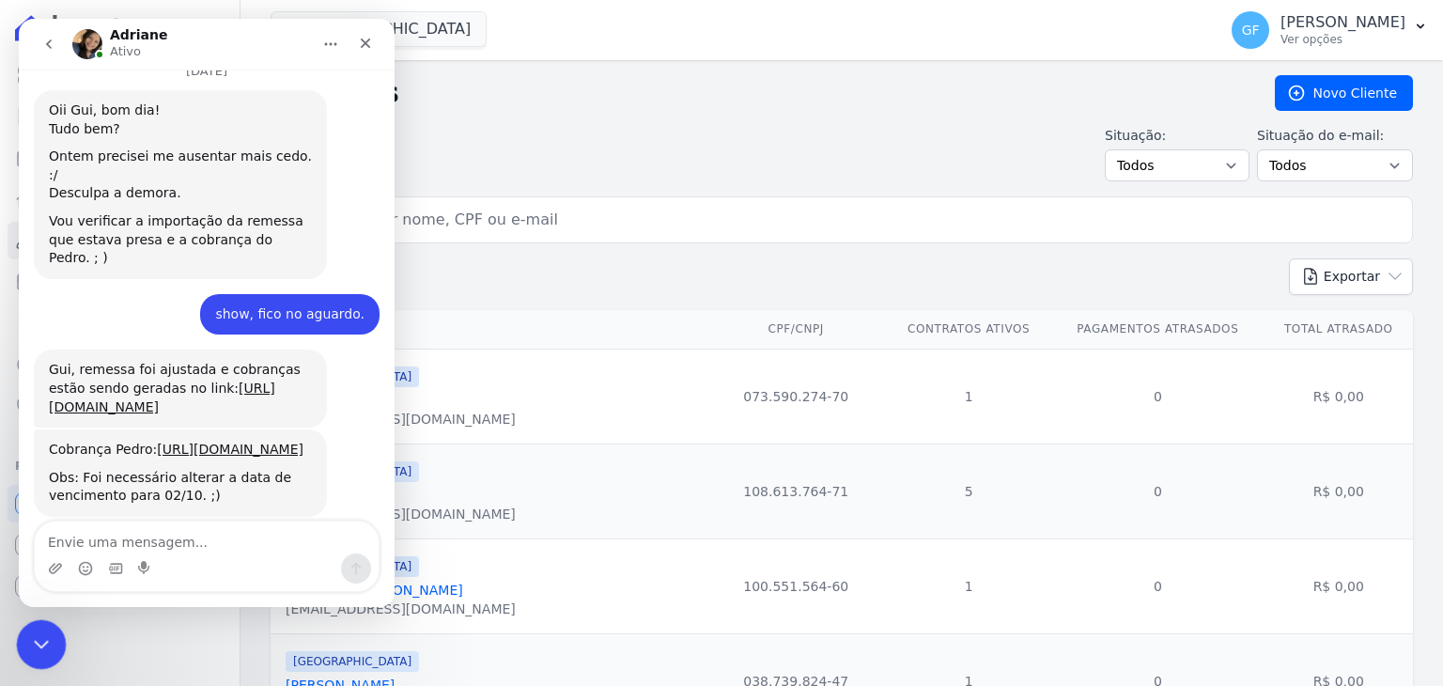
click at [55, 638] on div "Encerramento do Messenger da Intercom" at bounding box center [38, 641] width 45 height 45
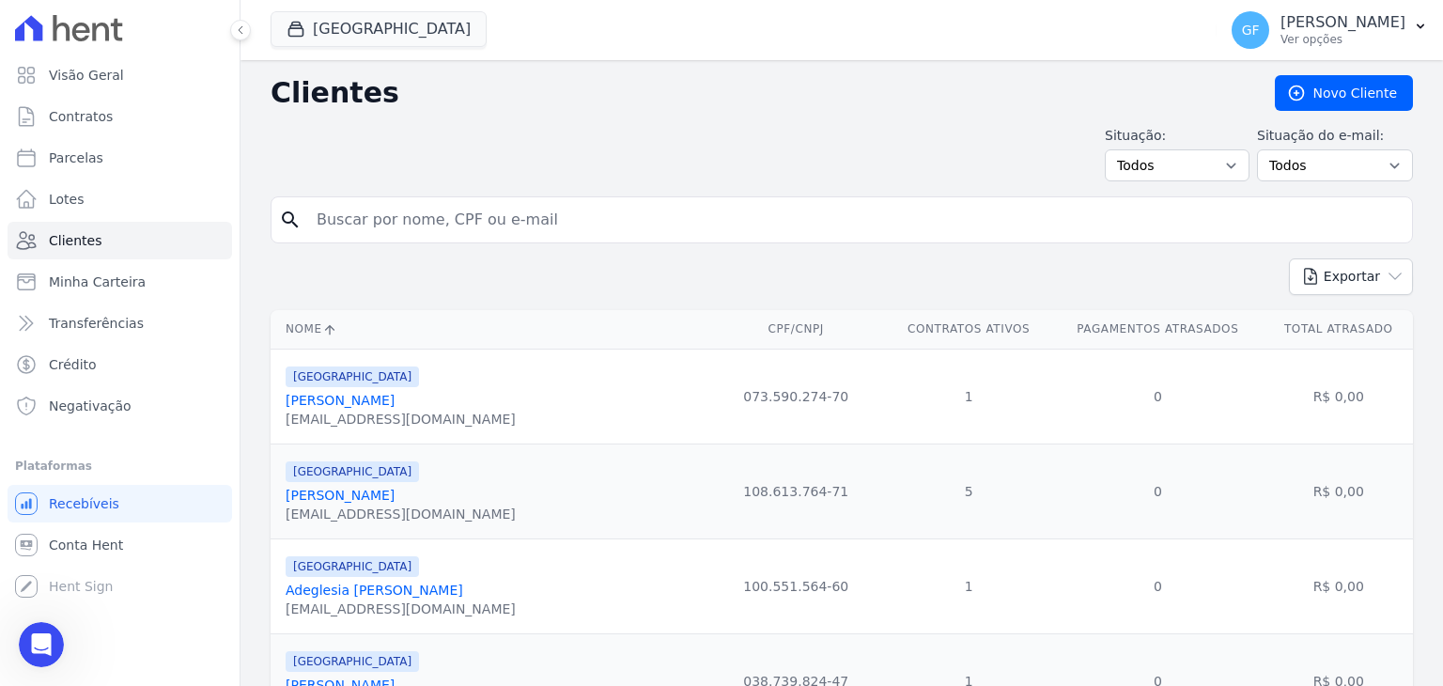
click at [472, 221] on input "search" at bounding box center [854, 220] width 1099 height 38
type input "manoela vitoria"
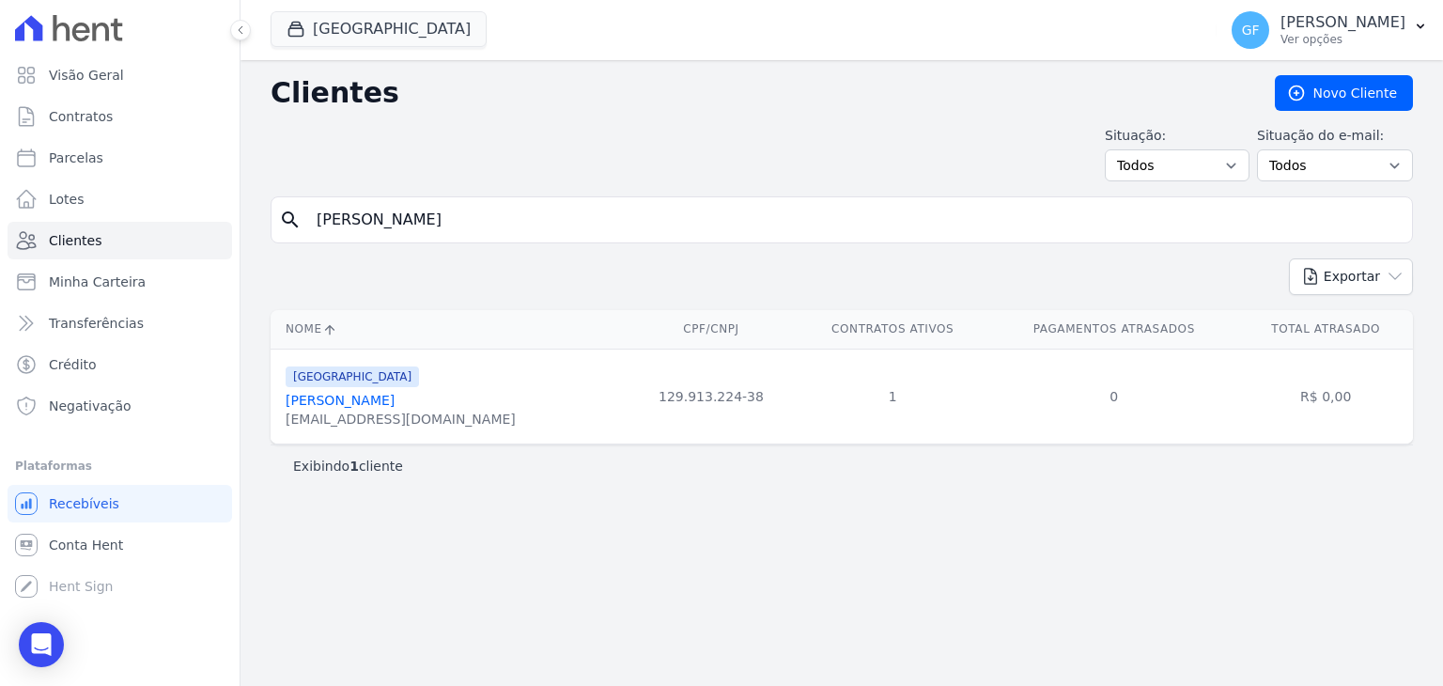
click at [318, 399] on link "Manoela Vitória Nemezio Sales" at bounding box center [340, 400] width 109 height 15
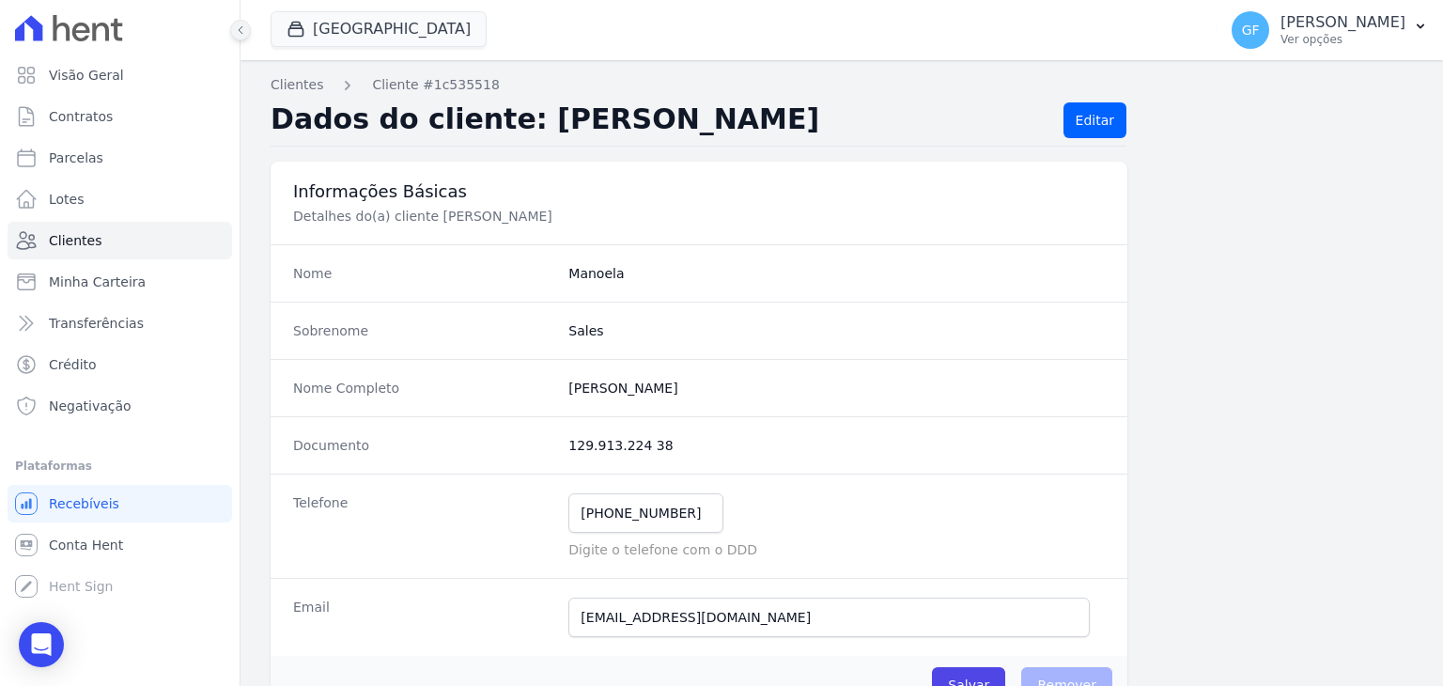
click at [241, 32] on icon at bounding box center [240, 29] width 11 height 11
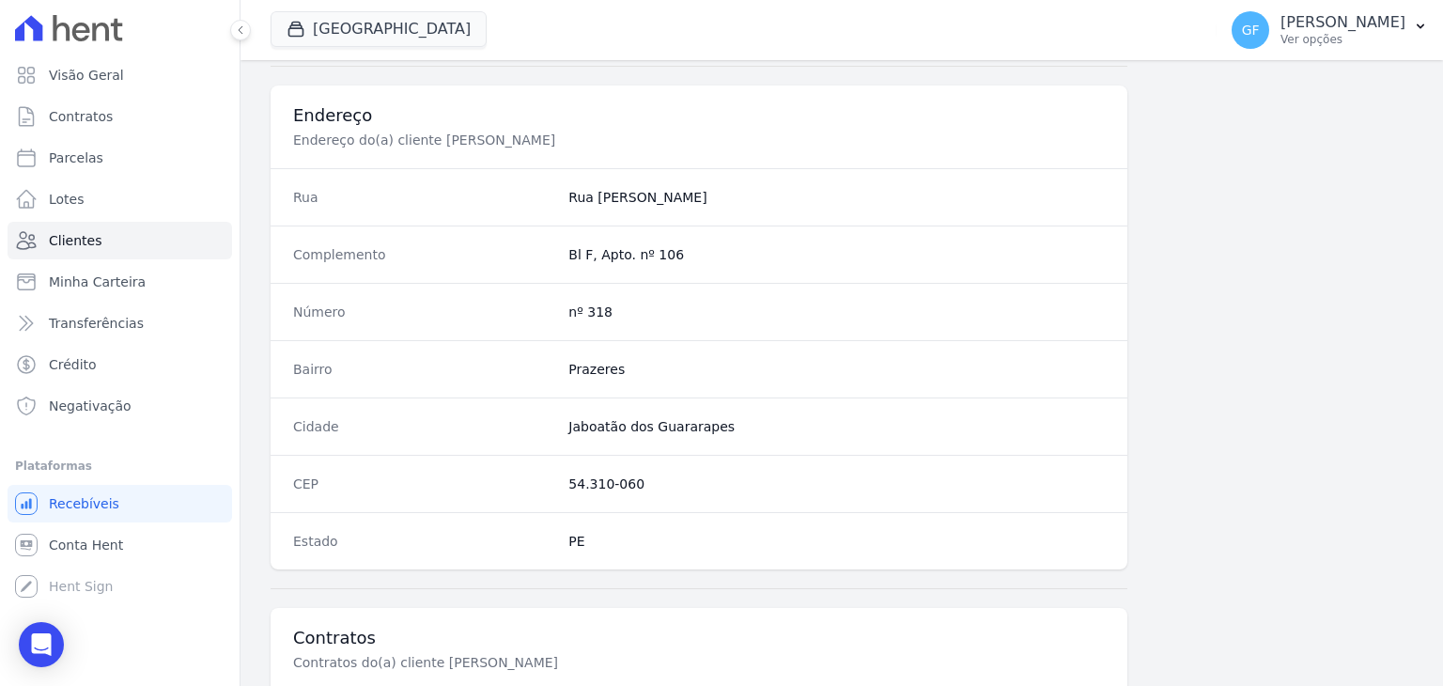
scroll to position [1066, 0]
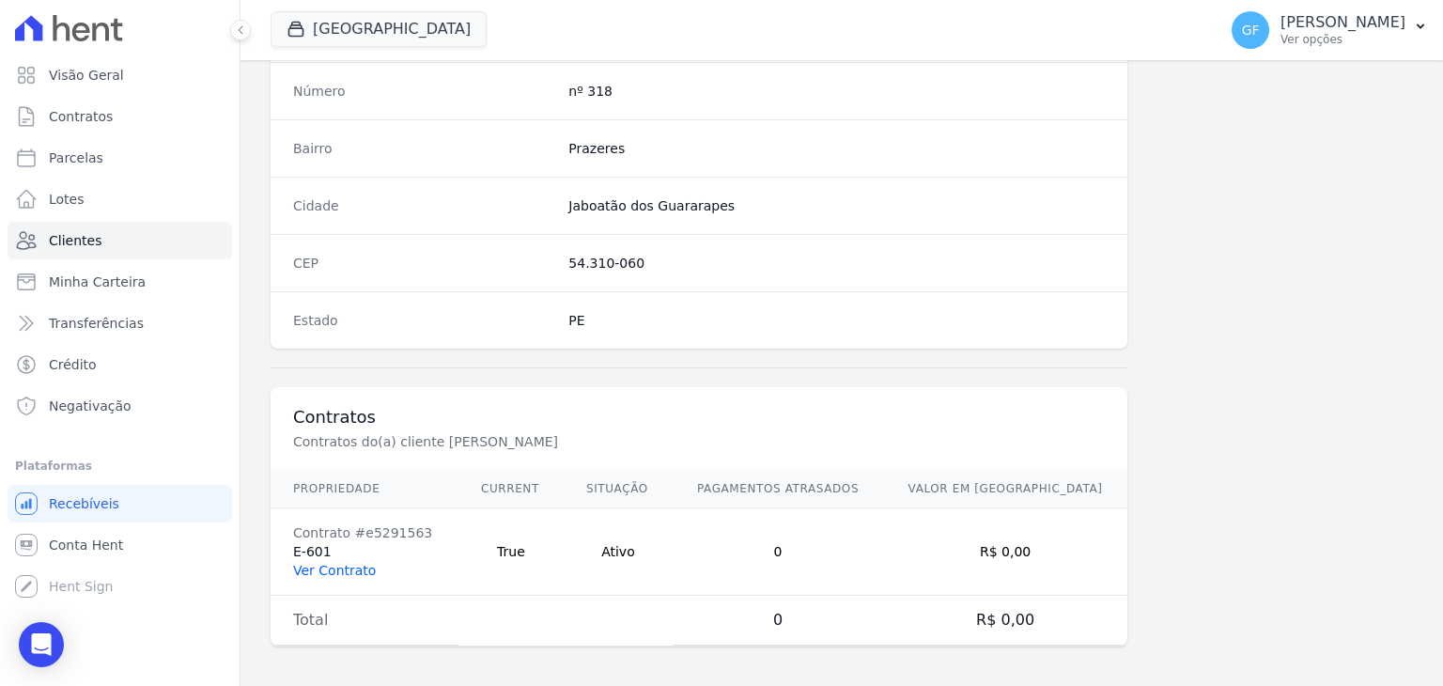
click at [334, 564] on link "Ver Contrato" at bounding box center [334, 570] width 83 height 15
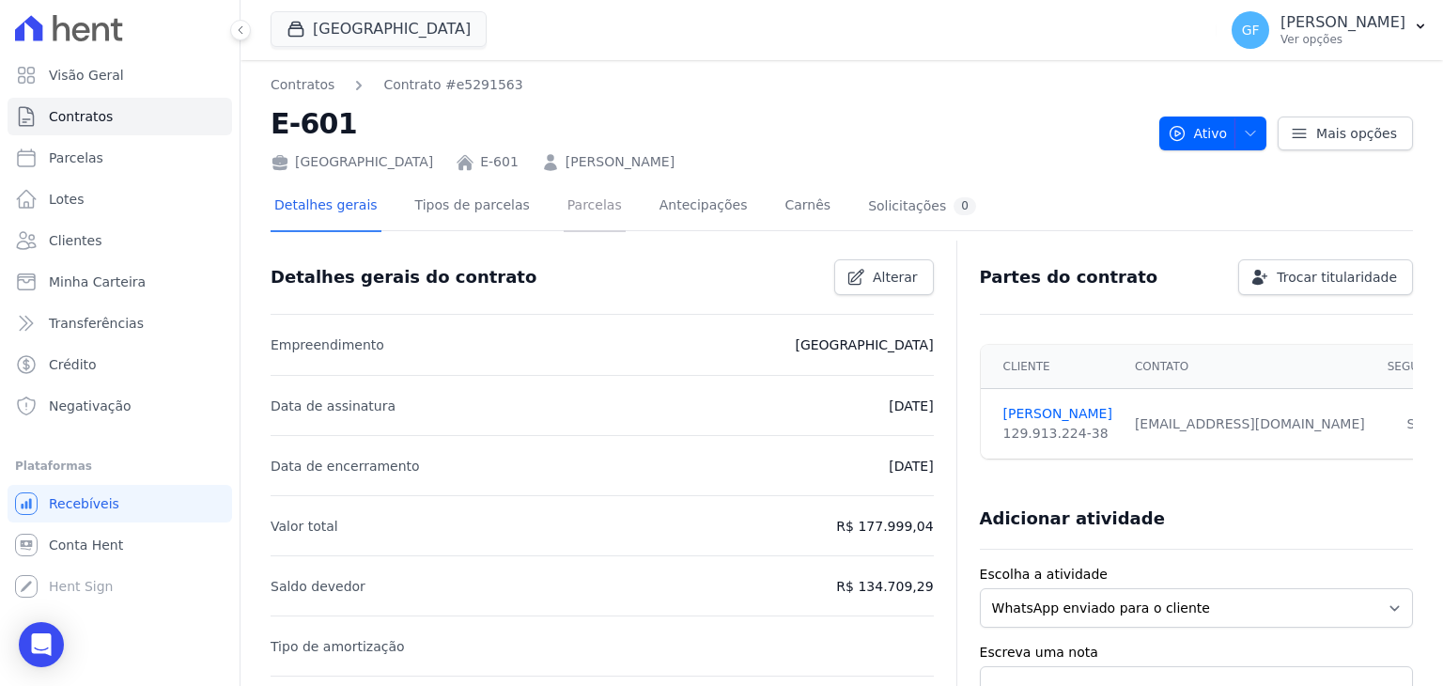
click at [564, 195] on link "Parcelas" at bounding box center [595, 207] width 62 height 50
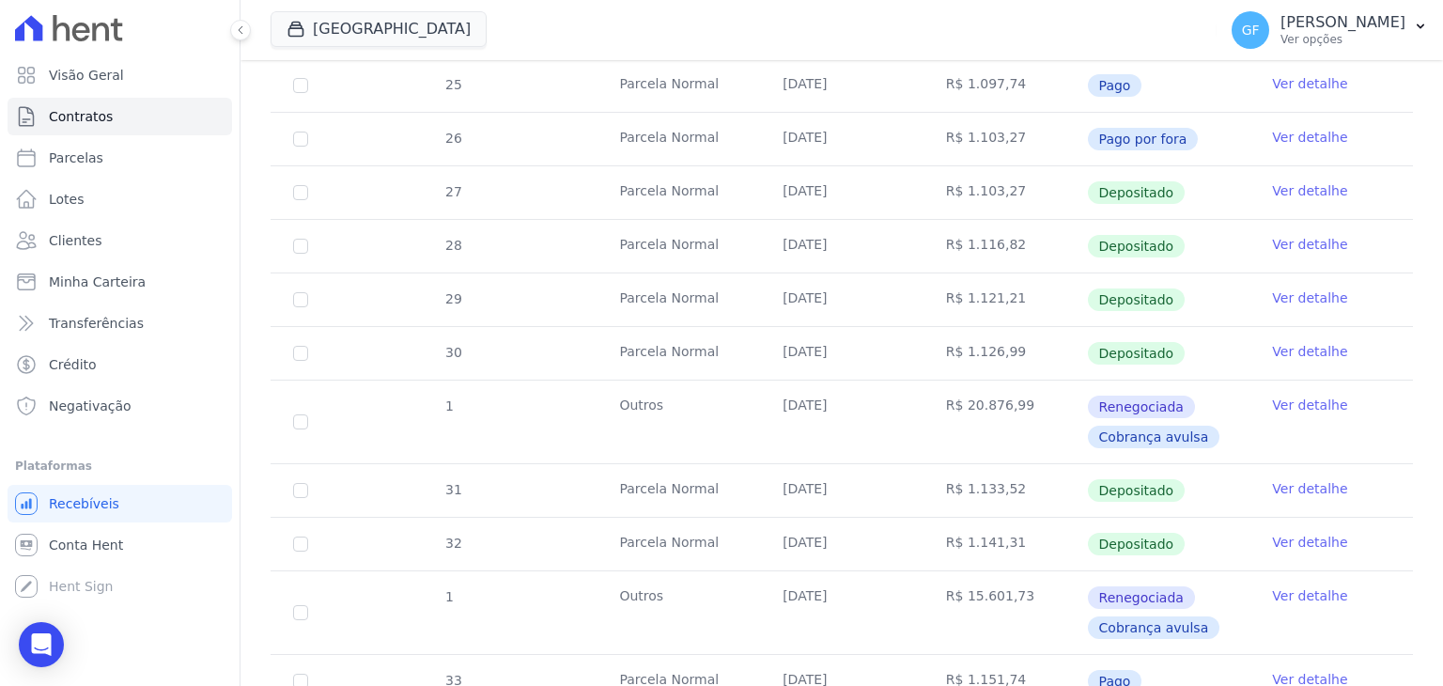
scroll to position [832, 0]
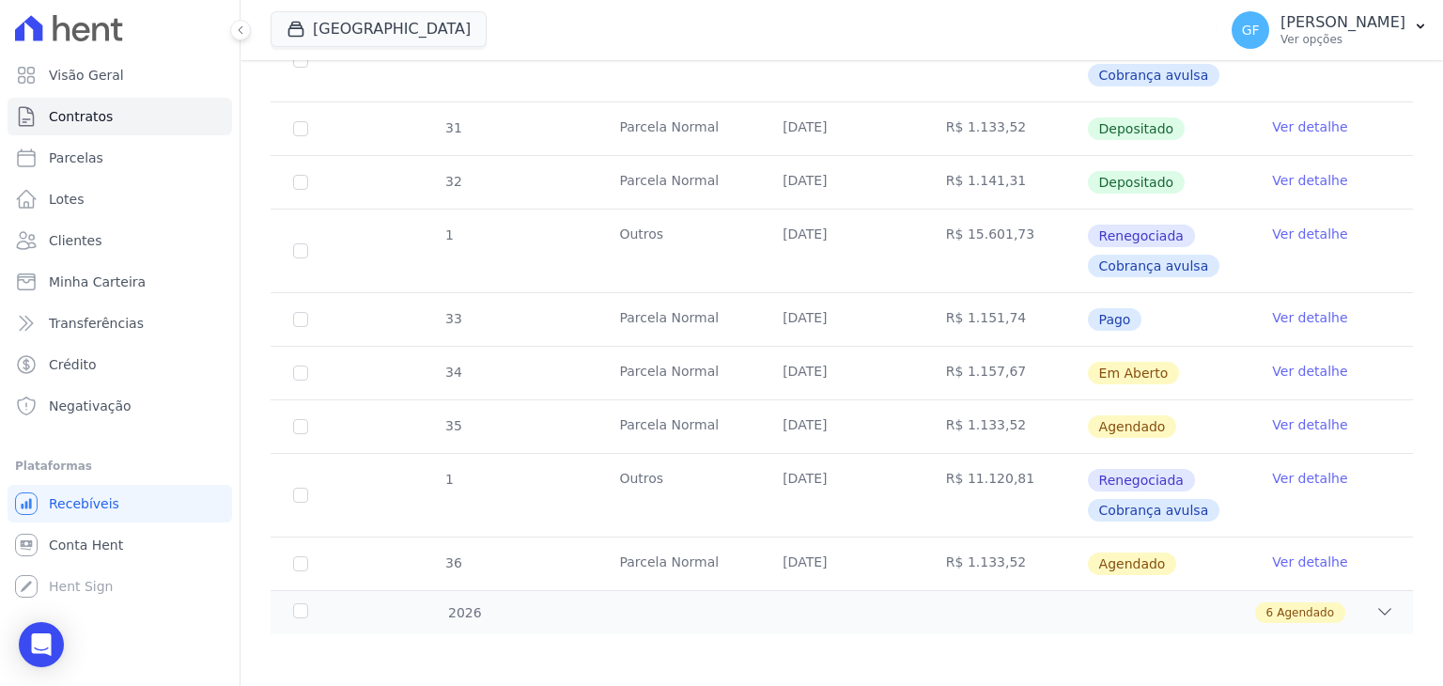
drag, startPoint x: 768, startPoint y: 373, endPoint x: 1067, endPoint y: 384, distance: 299.9
click at [1067, 384] on tr "34 Parcela Normal 10/10/2025 R$ 1.157,67 Em Aberto Ver detalhe" at bounding box center [842, 373] width 1143 height 54
click at [1053, 392] on td "R$ 1.157,67" at bounding box center [1005, 373] width 163 height 53
click at [1272, 365] on link "Ver detalhe" at bounding box center [1309, 371] width 75 height 19
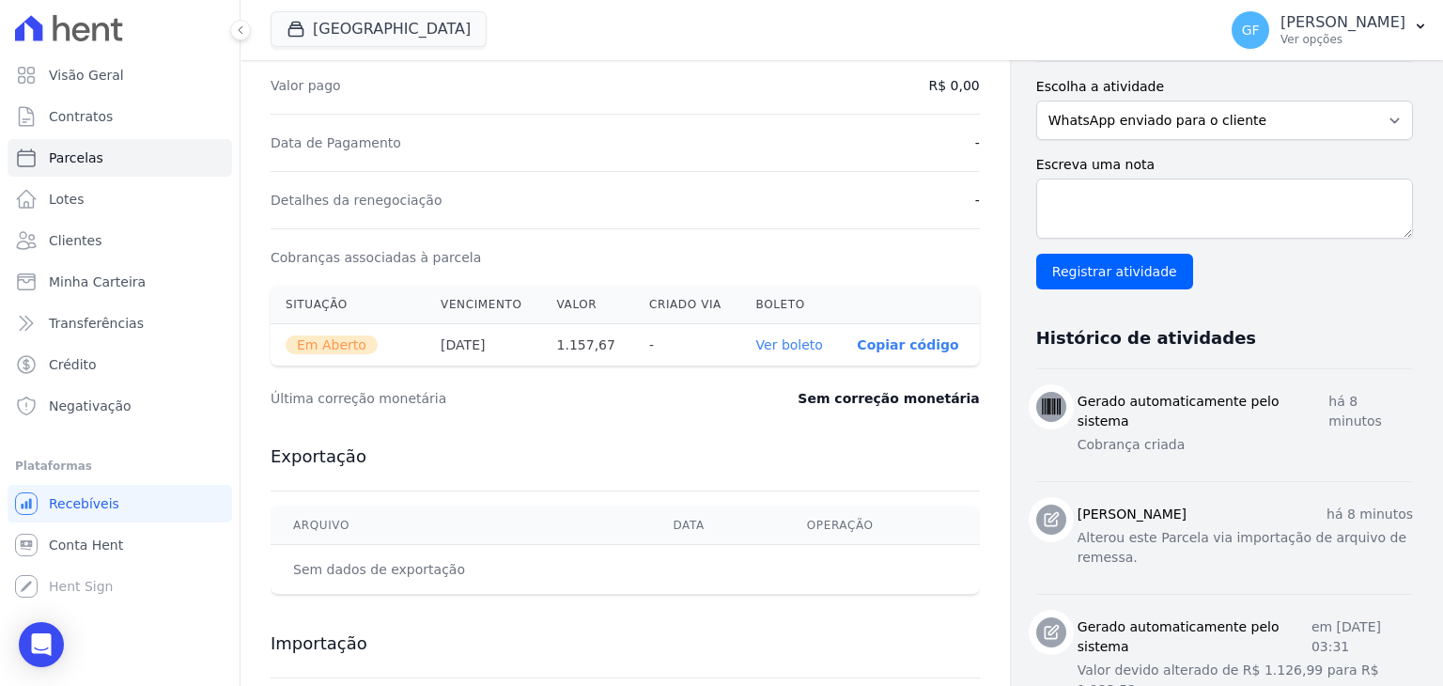
scroll to position [564, 0]
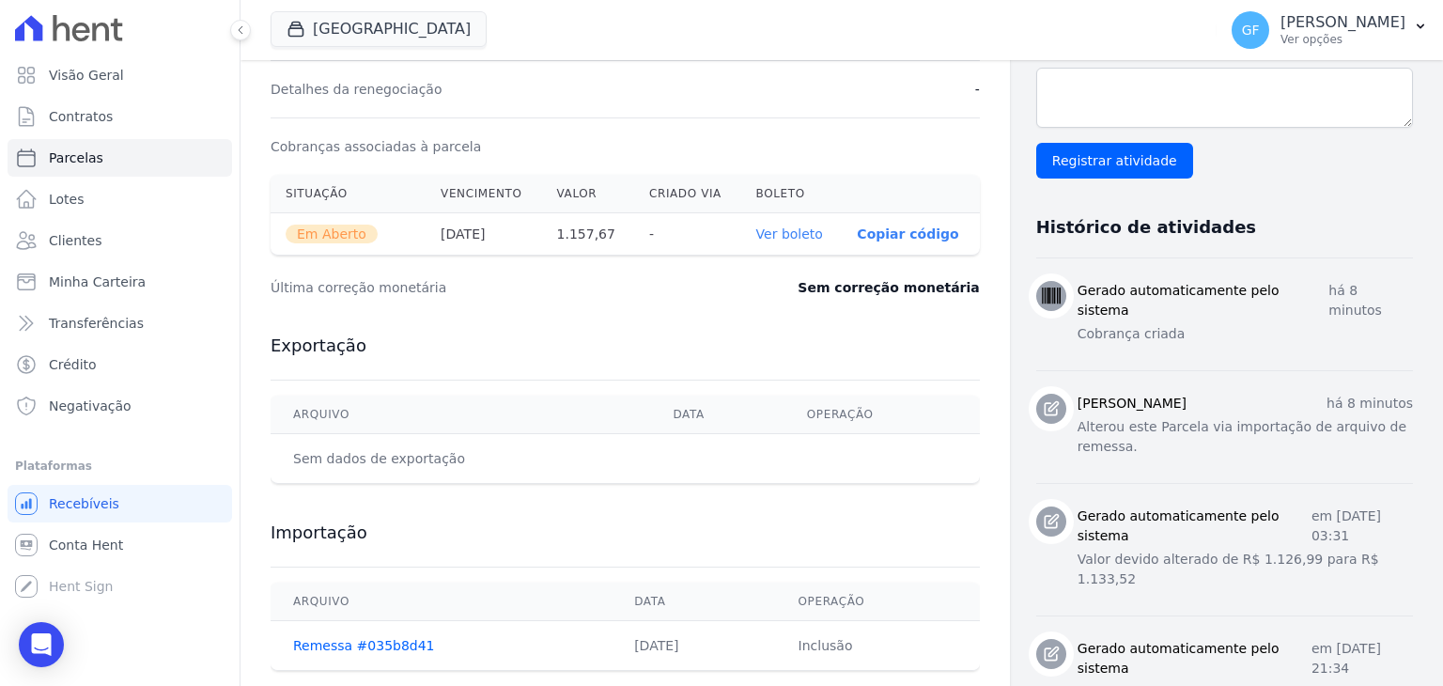
click at [793, 237] on link "Ver boleto" at bounding box center [789, 233] width 67 height 15
click at [63, 159] on span "Parcelas" at bounding box center [76, 157] width 54 height 19
